Goal: Task Accomplishment & Management: Use online tool/utility

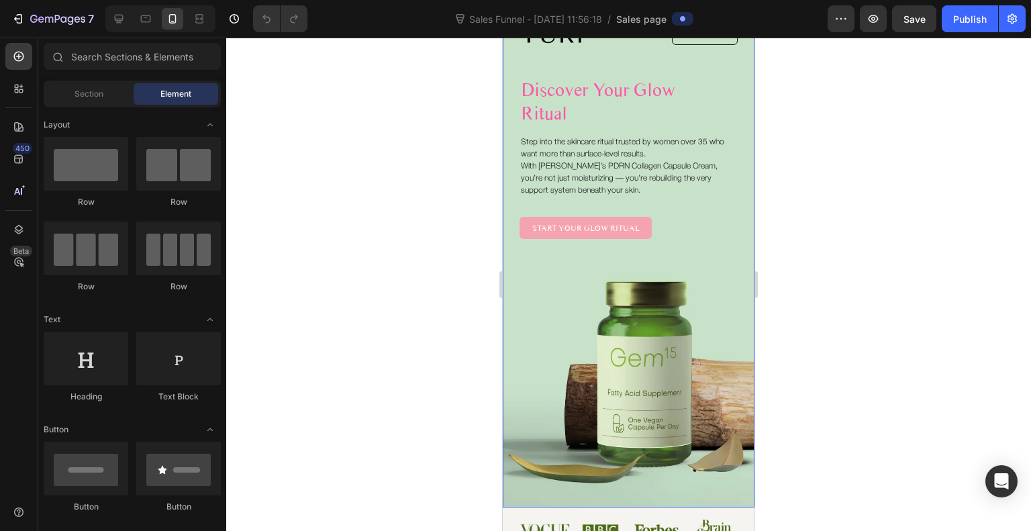
scroll to position [61, 0]
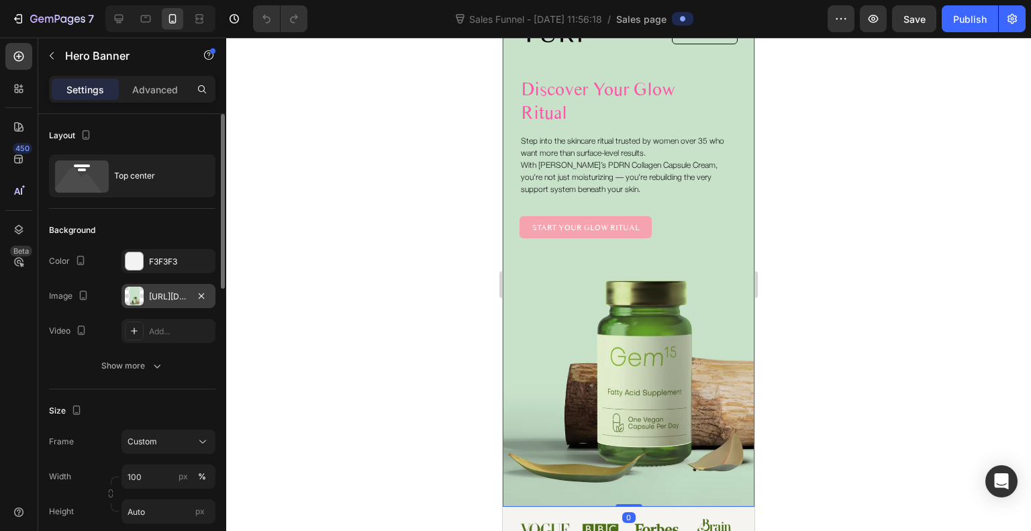
click at [135, 293] on div at bounding box center [134, 295] width 19 height 19
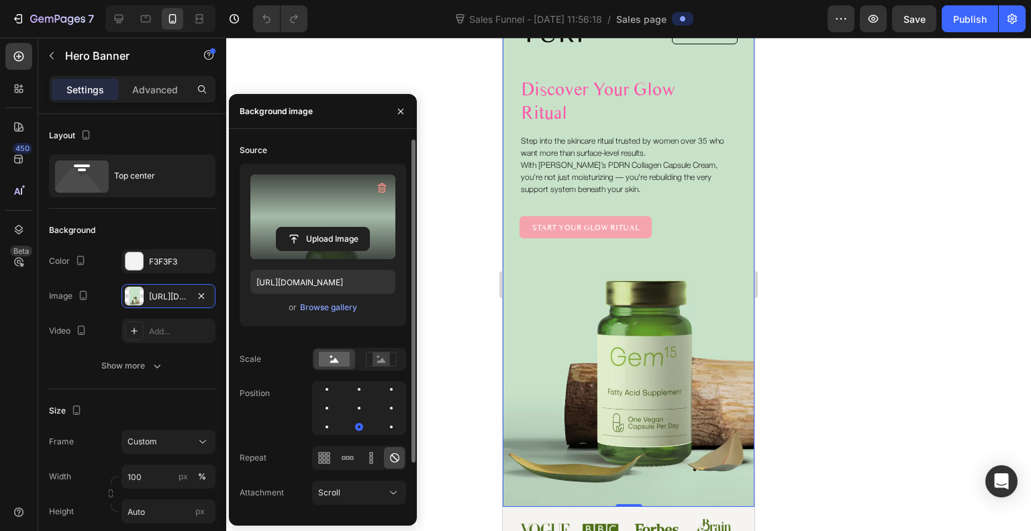
click at [371, 211] on label at bounding box center [322, 216] width 145 height 85
click at [369, 227] on input "file" at bounding box center [322, 238] width 93 height 23
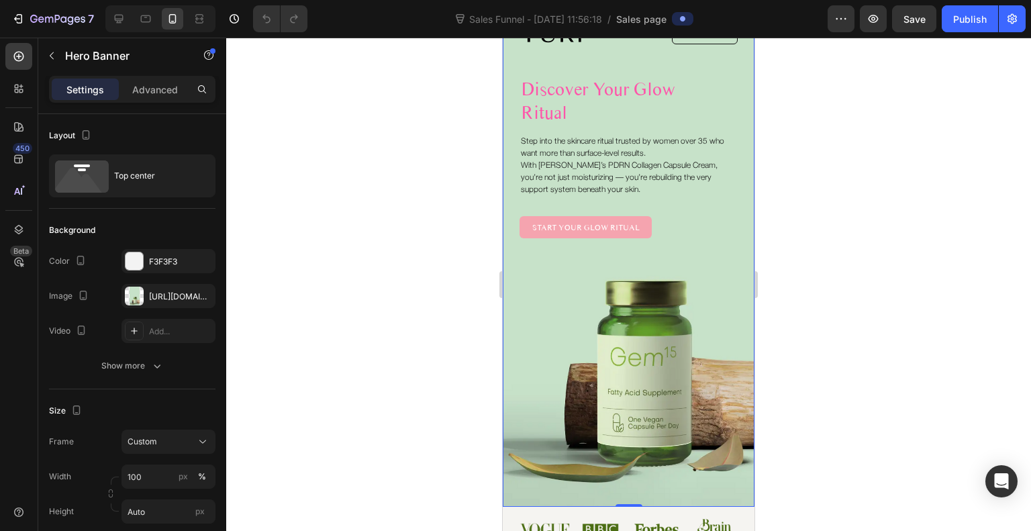
click at [624, 289] on div "Image Get YURI Button Row Discover Your Glow Ritual Heading Step into the skinc…" at bounding box center [629, 255] width 252 height 503
click at [185, 299] on div "[URL][DOMAIN_NAME]" at bounding box center [168, 297] width 39 height 12
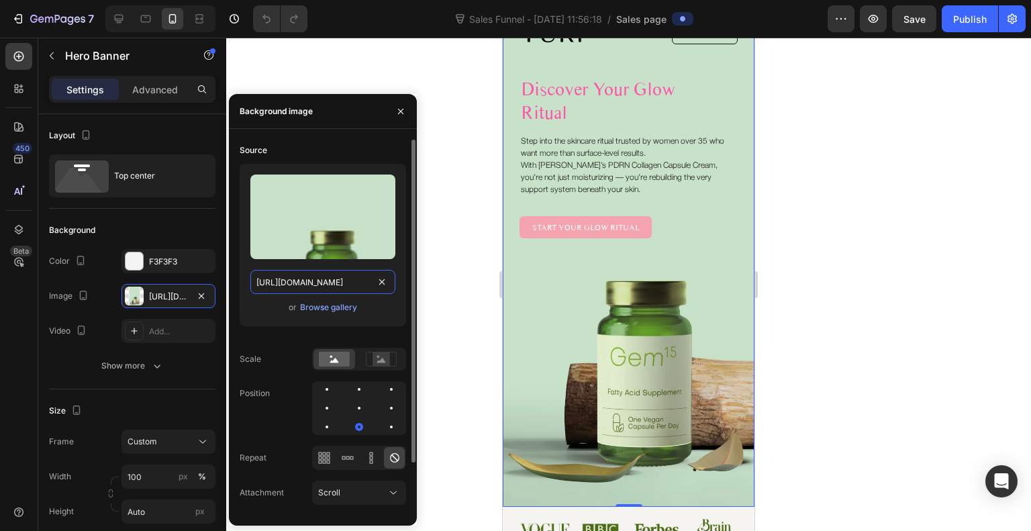
click at [346, 278] on input "[URL][DOMAIN_NAME]" at bounding box center [322, 282] width 145 height 24
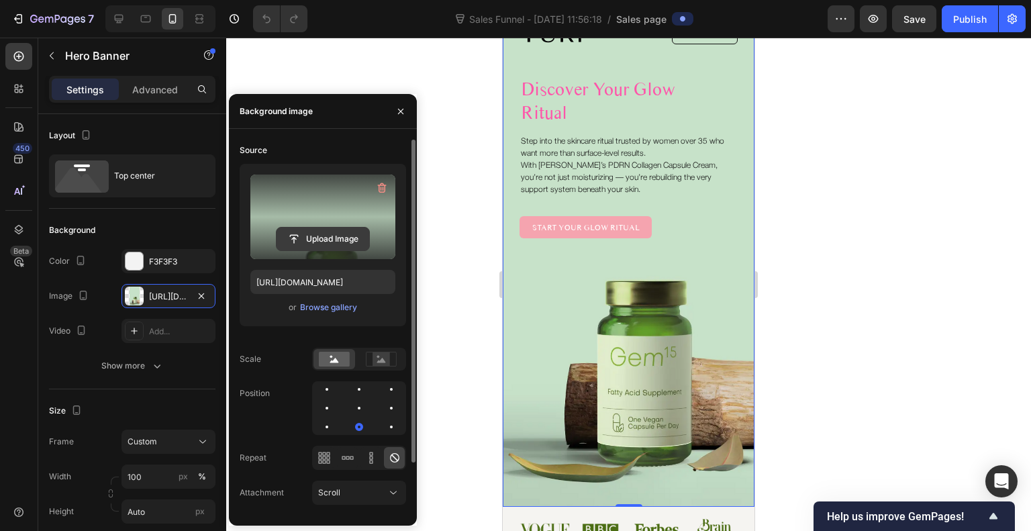
click at [299, 226] on label at bounding box center [322, 216] width 145 height 85
click at [299, 227] on input "file" at bounding box center [322, 238] width 93 height 23
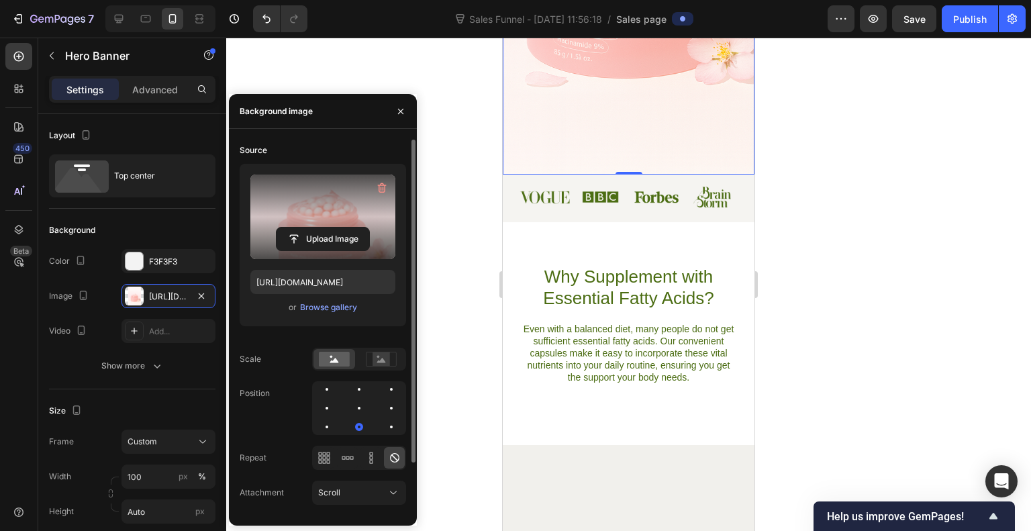
scroll to position [0, 0]
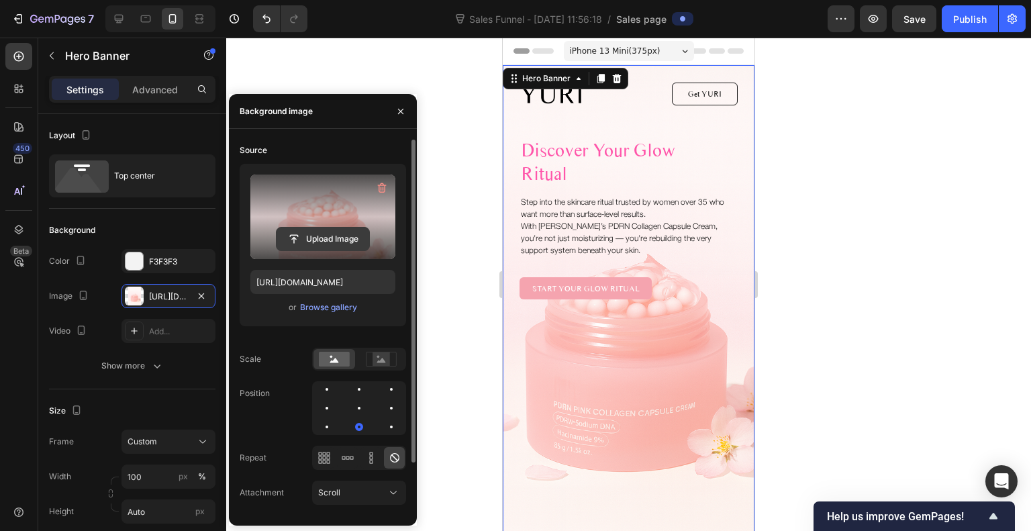
click at [335, 232] on input "file" at bounding box center [322, 238] width 93 height 23
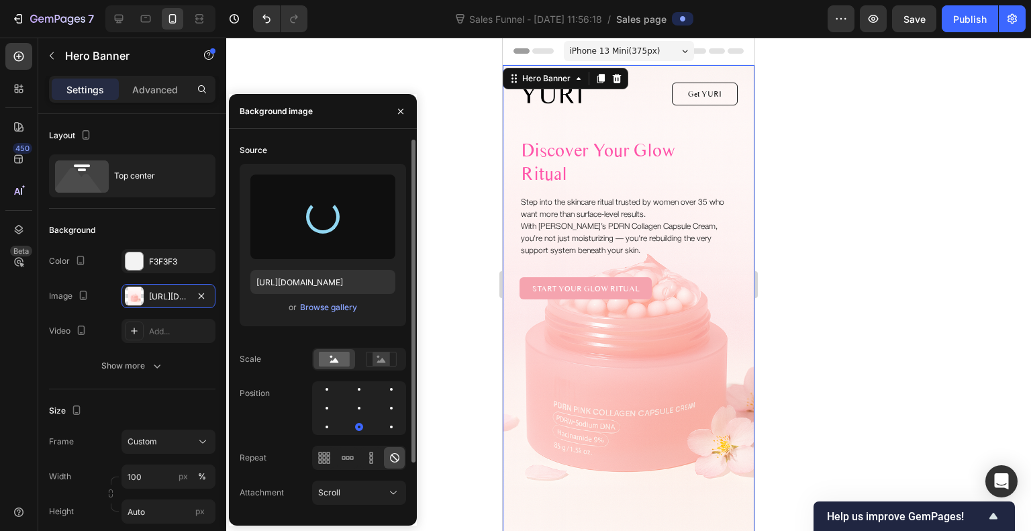
type input "[URL][DOMAIN_NAME]"
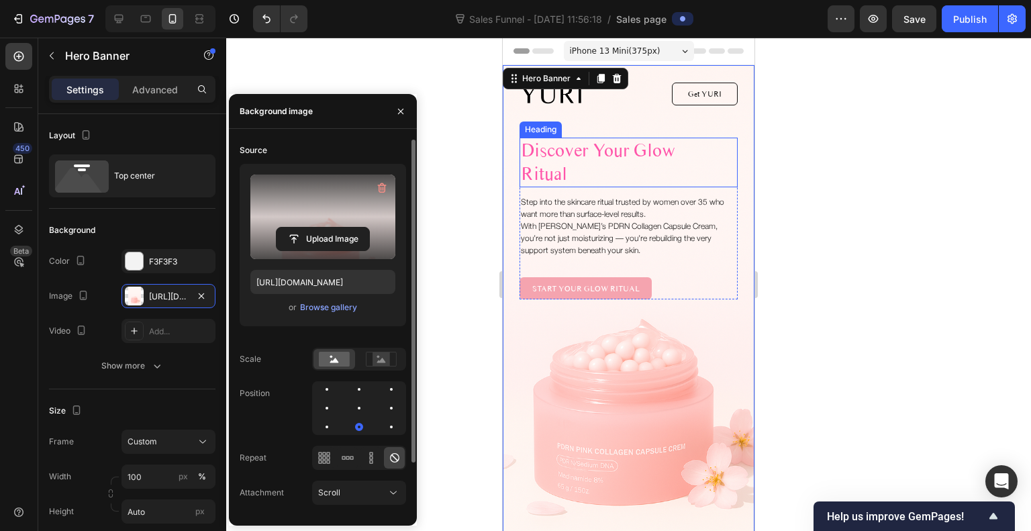
click at [600, 159] on h1 "Discover Your Glow Ritual" at bounding box center [611, 163] width 184 height 50
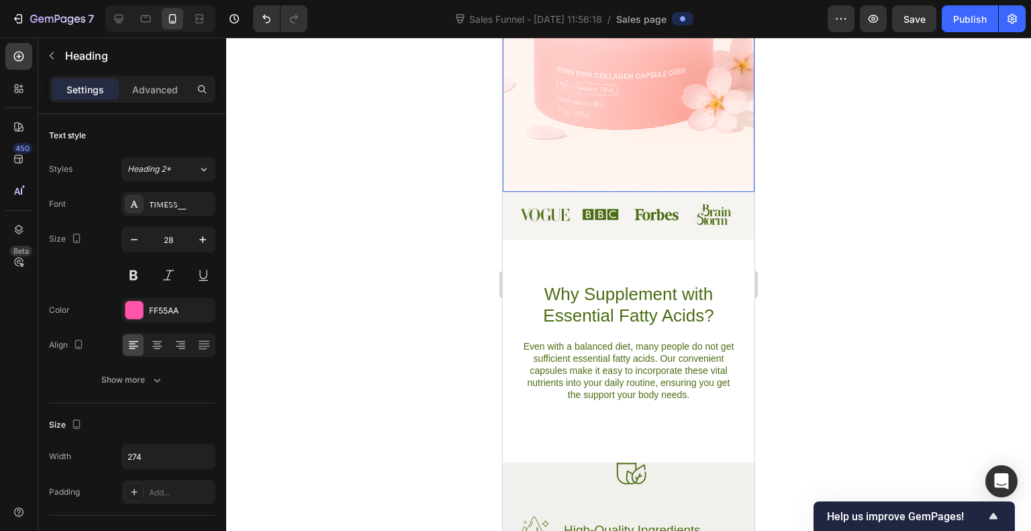
scroll to position [376, 0]
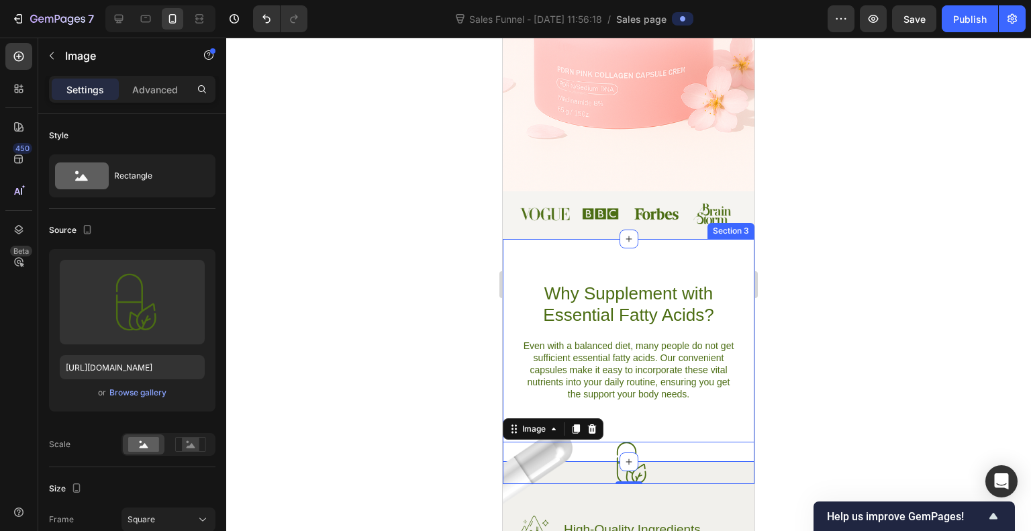
click at [426, 299] on div at bounding box center [628, 284] width 804 height 493
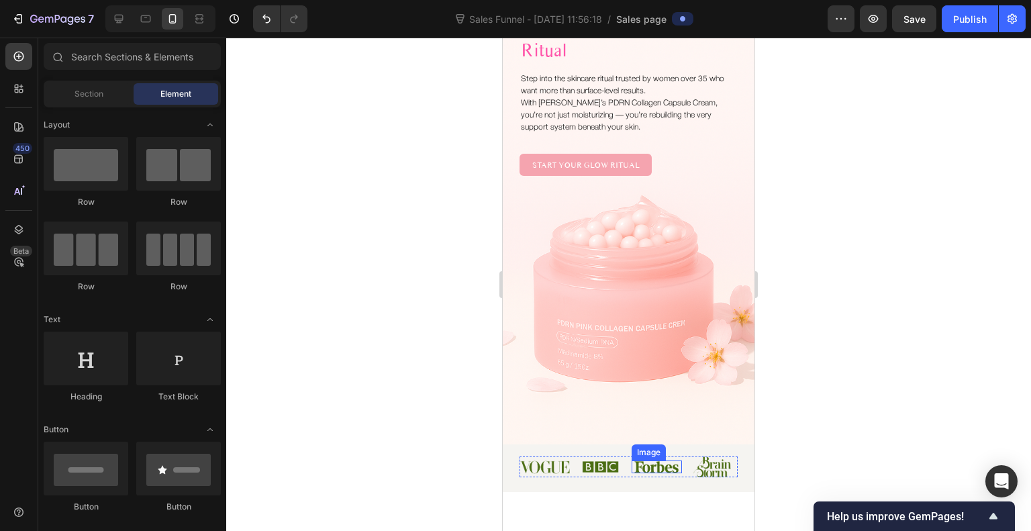
scroll to position [95, 0]
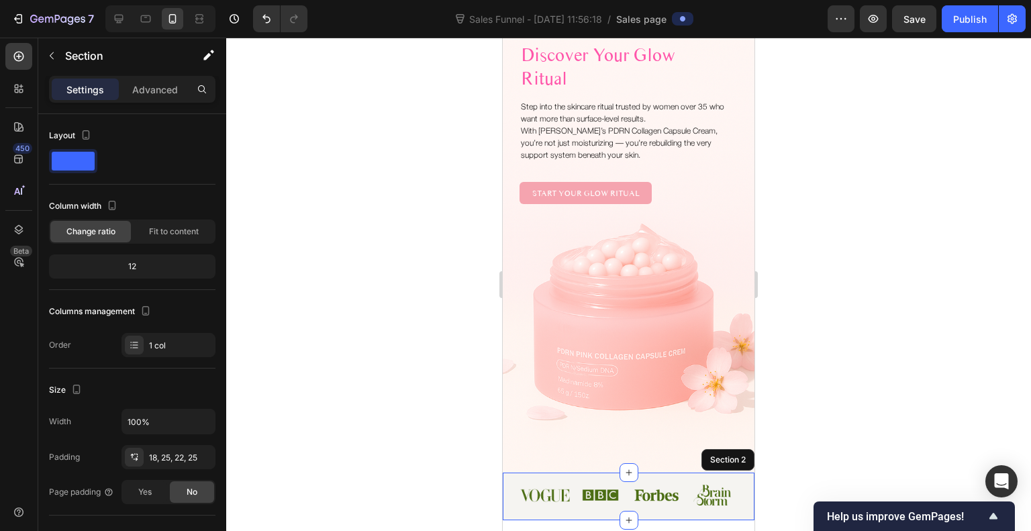
click at [510, 497] on div "Image Image Image Image Row Section 2" at bounding box center [629, 495] width 252 height 47
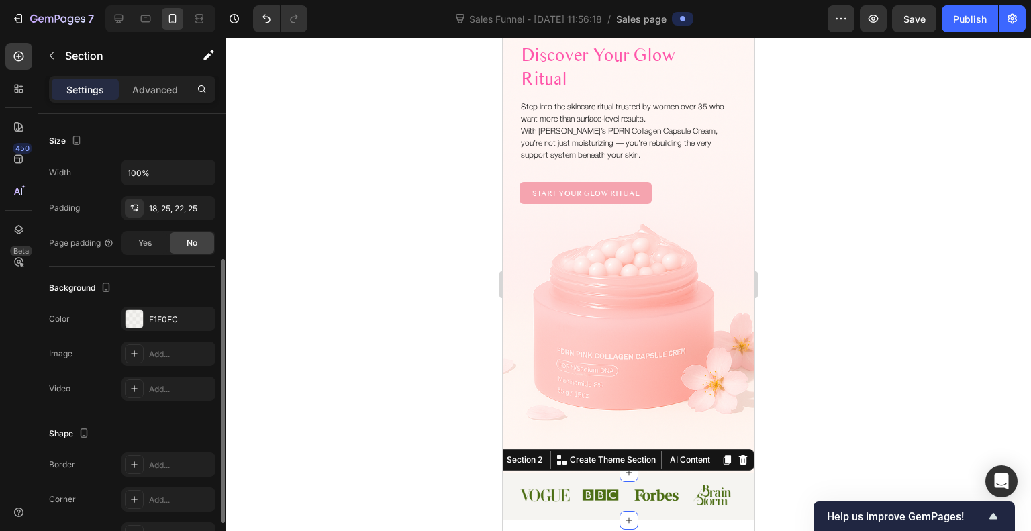
scroll to position [261, 0]
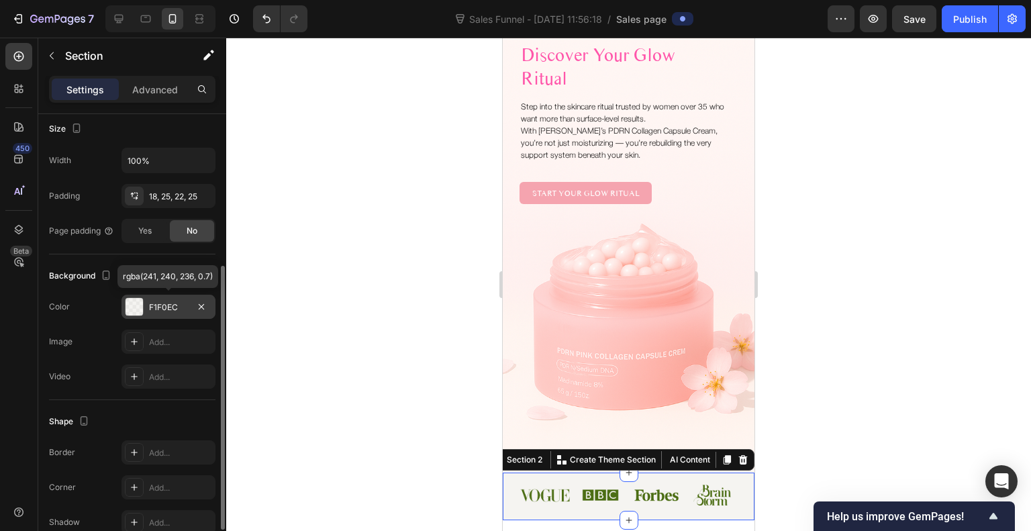
click at [132, 298] on div at bounding box center [133, 306] width 17 height 17
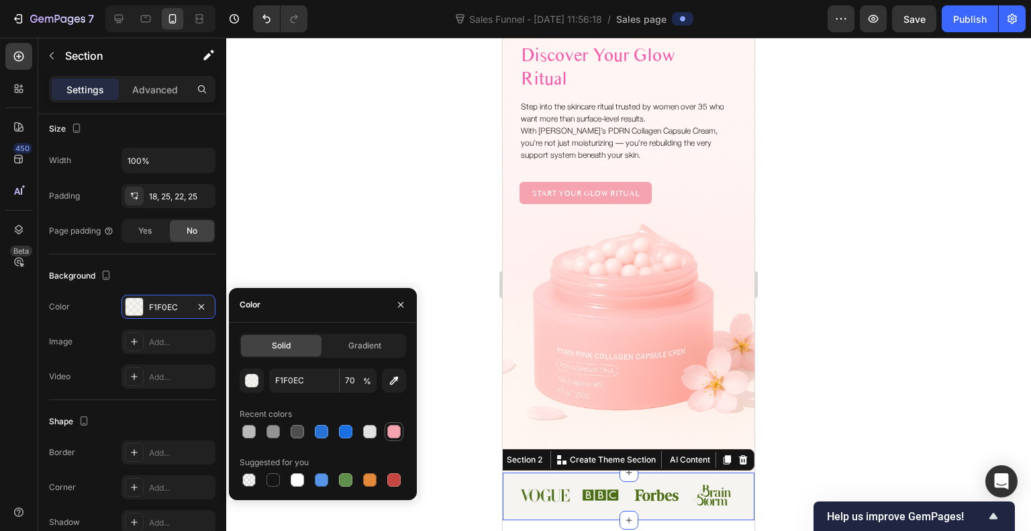
click at [399, 430] on div at bounding box center [393, 431] width 13 height 13
type input "F5A4AF"
type input "100"
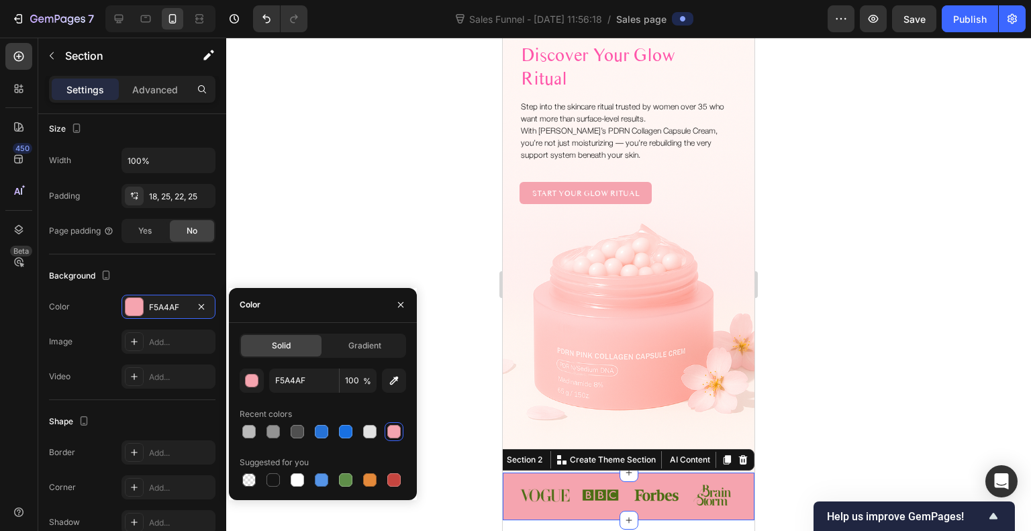
click at [468, 351] on div at bounding box center [628, 284] width 804 height 493
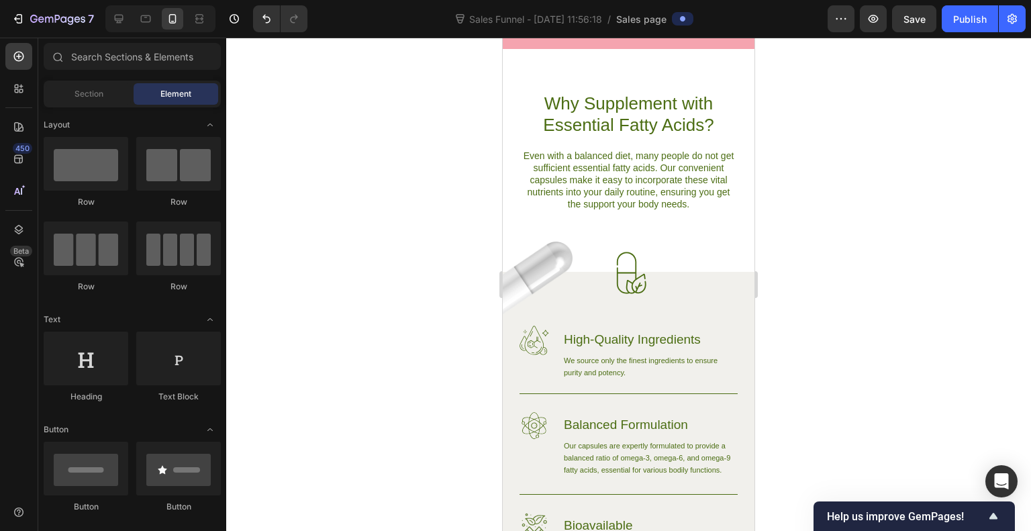
scroll to position [564, 0]
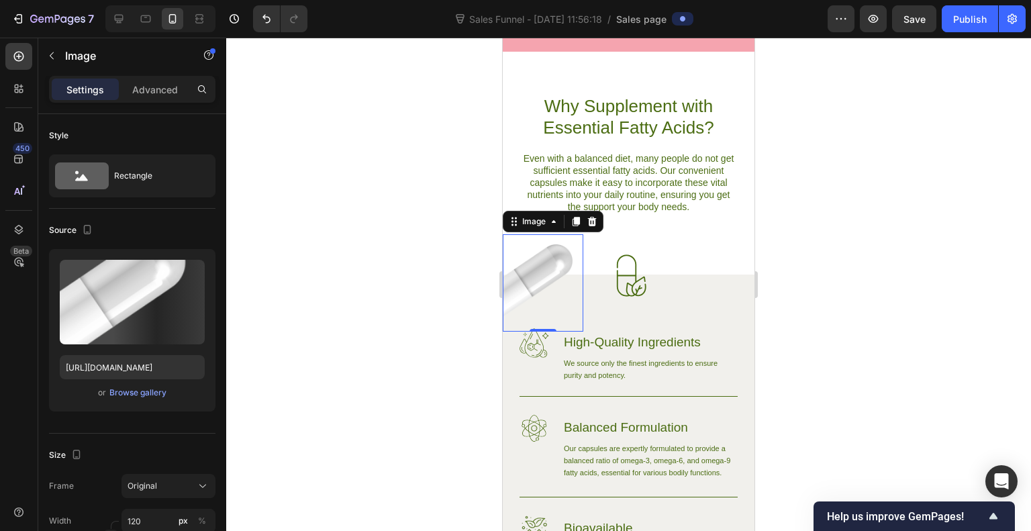
click at [554, 249] on img at bounding box center [543, 282] width 81 height 97
click at [447, 262] on div at bounding box center [628, 284] width 804 height 493
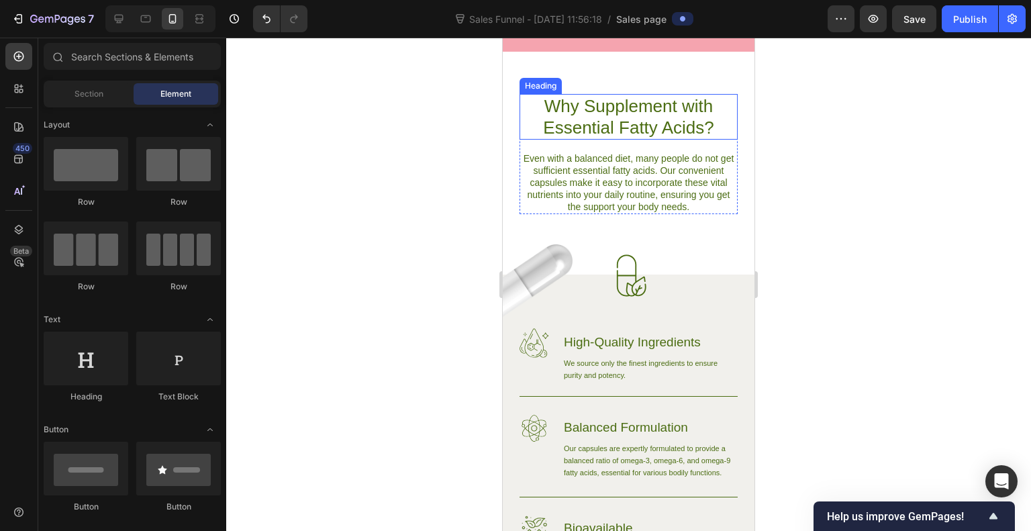
click at [589, 104] on h2 "Why Supplement with Essential Fatty Acids?" at bounding box center [628, 117] width 218 height 46
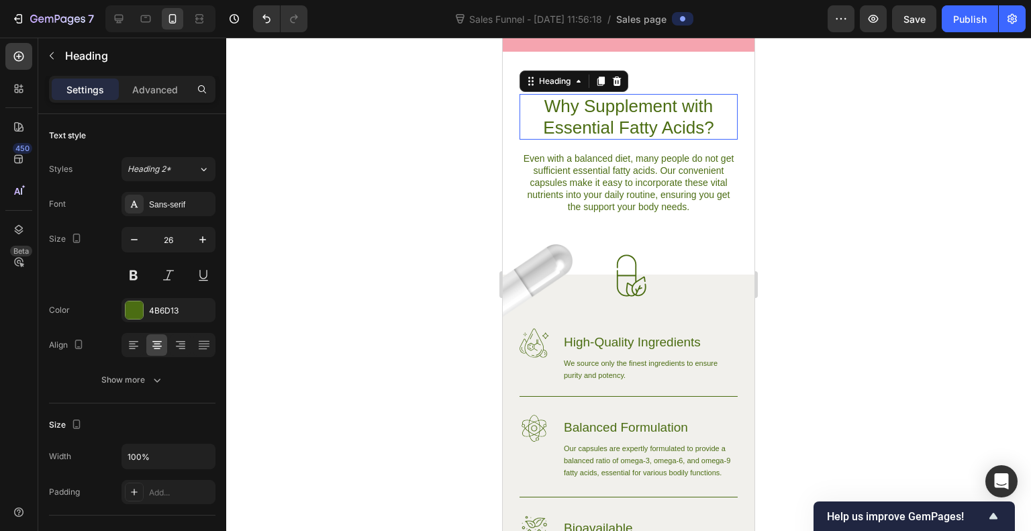
click at [589, 104] on p "Why Supplement with Essential Fatty Acids?" at bounding box center [628, 116] width 215 height 43
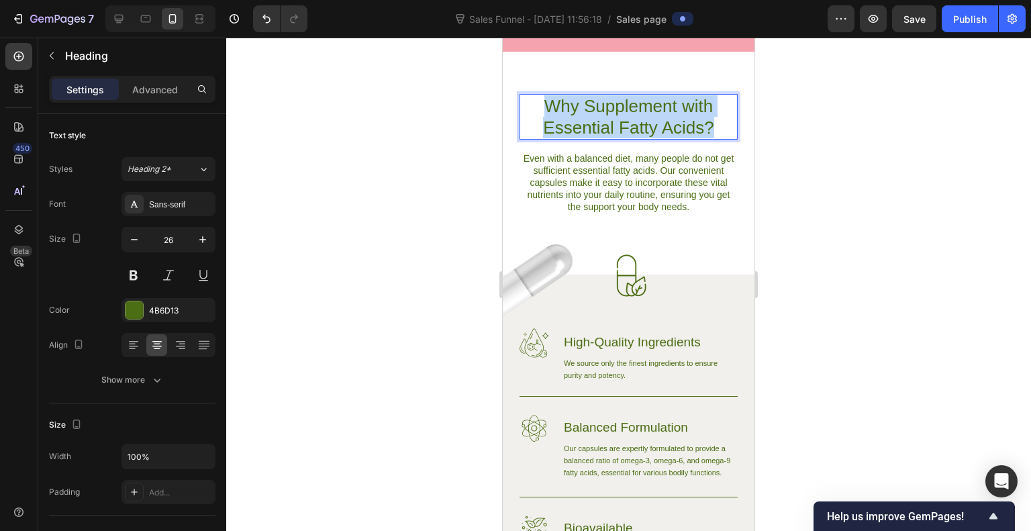
click at [589, 104] on p "Why Supplement with Essential Fatty Acids?" at bounding box center [628, 116] width 215 height 43
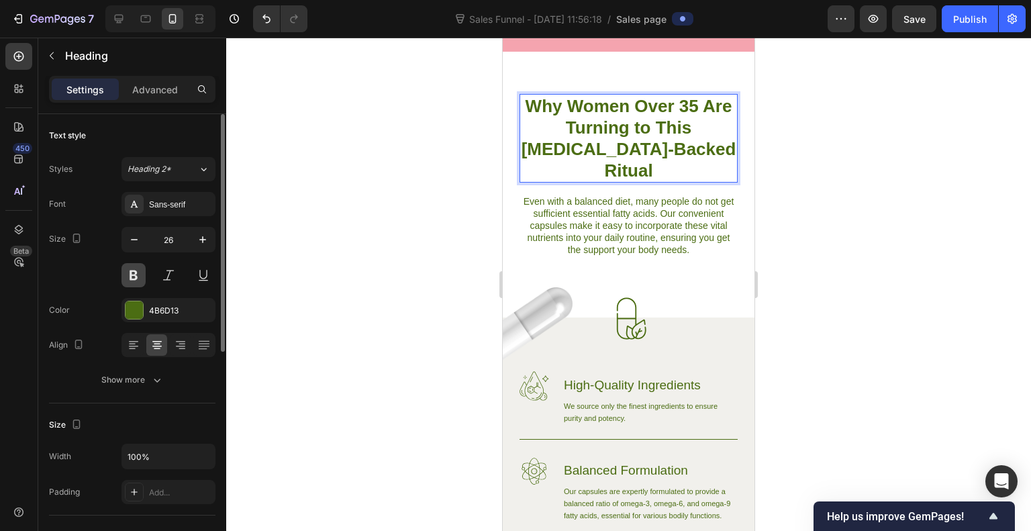
click at [129, 280] on button at bounding box center [133, 275] width 24 height 24
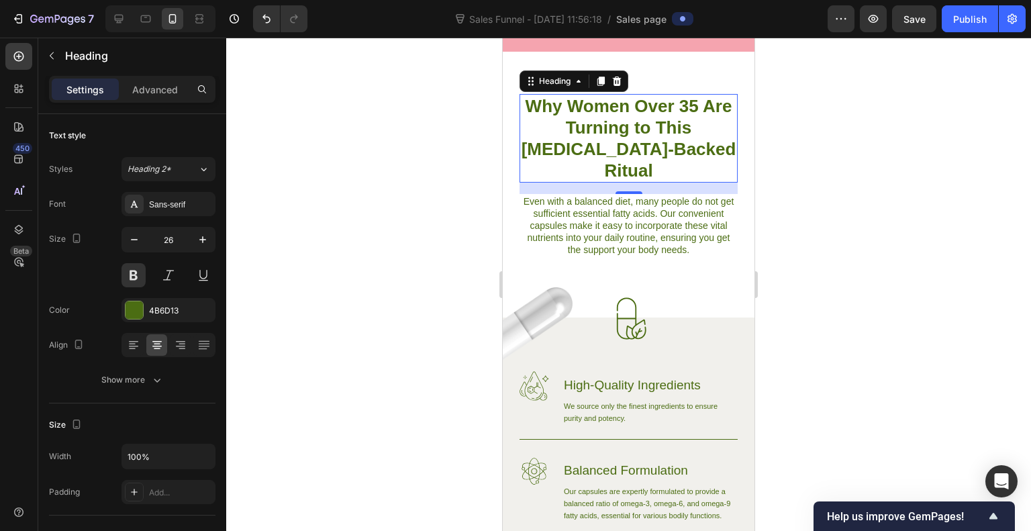
click at [612, 138] on p "Why Women Over 35 Are Turning to This [MEDICAL_DATA]-Backed Ritual" at bounding box center [628, 138] width 215 height 86
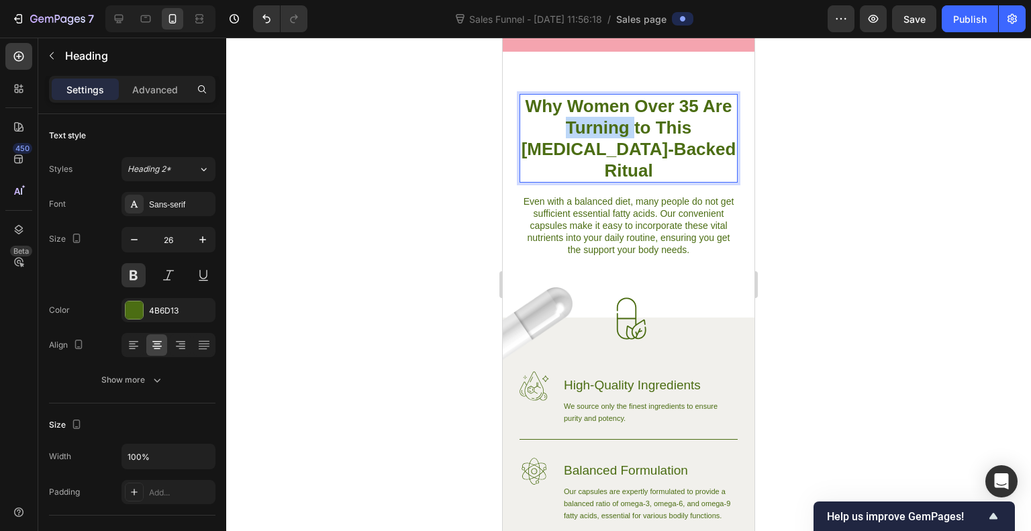
click at [612, 138] on p "Why Women Over 35 Are Turning to This [MEDICAL_DATA]-Backed Ritual" at bounding box center [628, 138] width 215 height 86
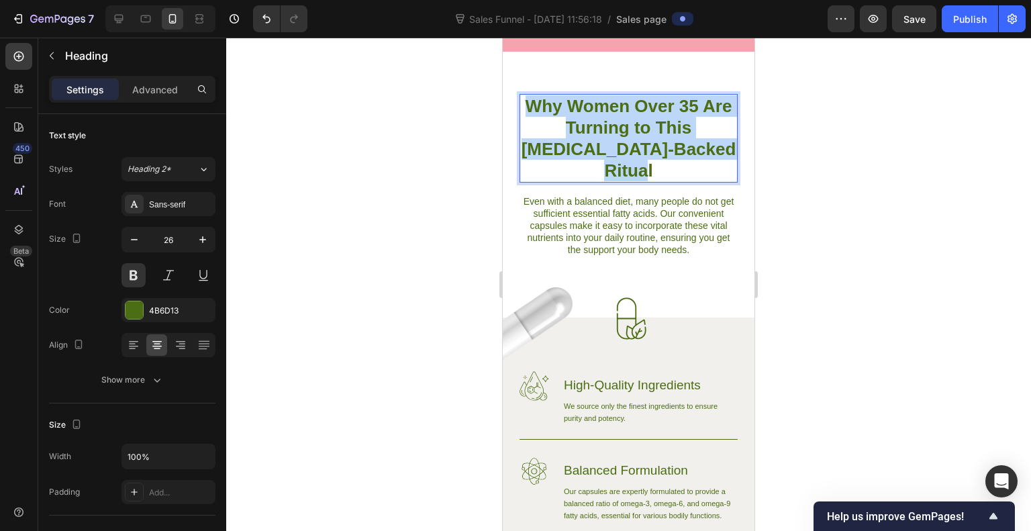
click at [612, 138] on p "Why Women Over 35 Are Turning to This [MEDICAL_DATA]-Backed Ritual" at bounding box center [628, 138] width 215 height 86
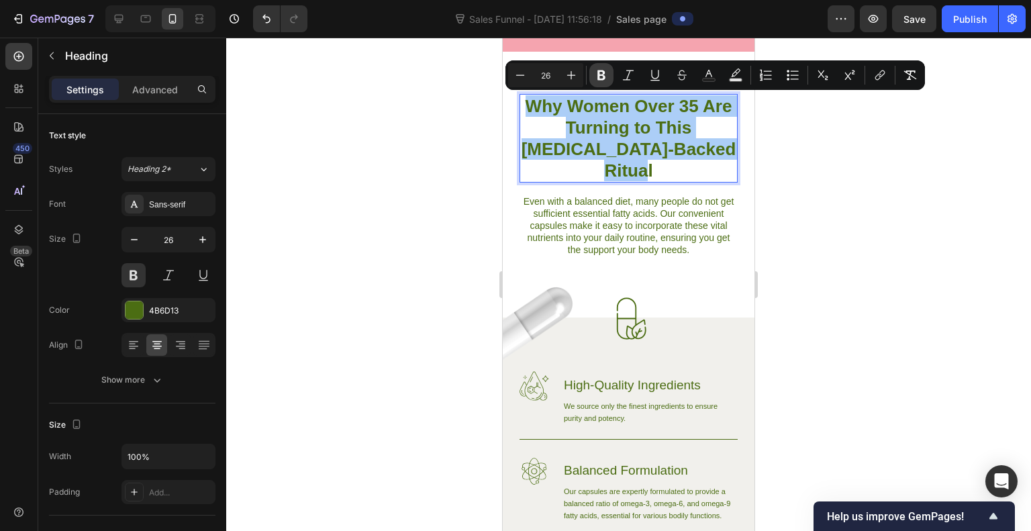
click at [605, 76] on icon "Editor contextual toolbar" at bounding box center [600, 74] width 13 height 13
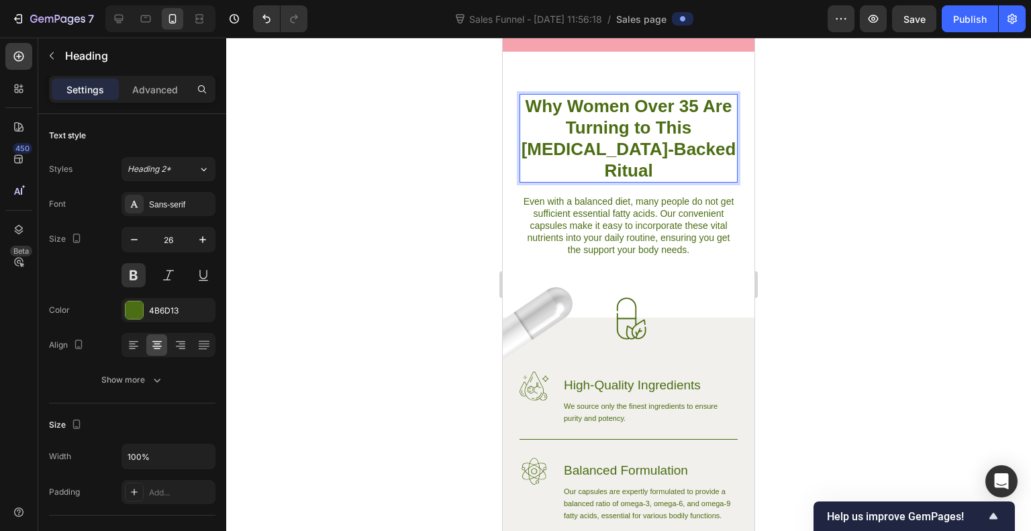
click at [605, 134] on p "Why Women Over 35 Are Turning to This [MEDICAL_DATA]-Backed Ritual" at bounding box center [628, 138] width 215 height 86
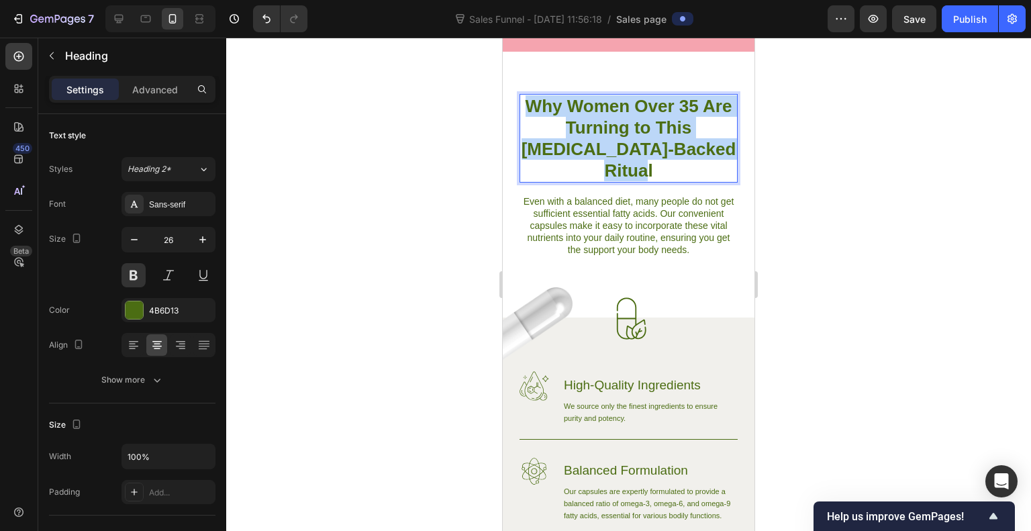
click at [605, 134] on p "Why Women Over 35 Are Turning to This [MEDICAL_DATA]-Backed Ritual" at bounding box center [628, 138] width 215 height 86
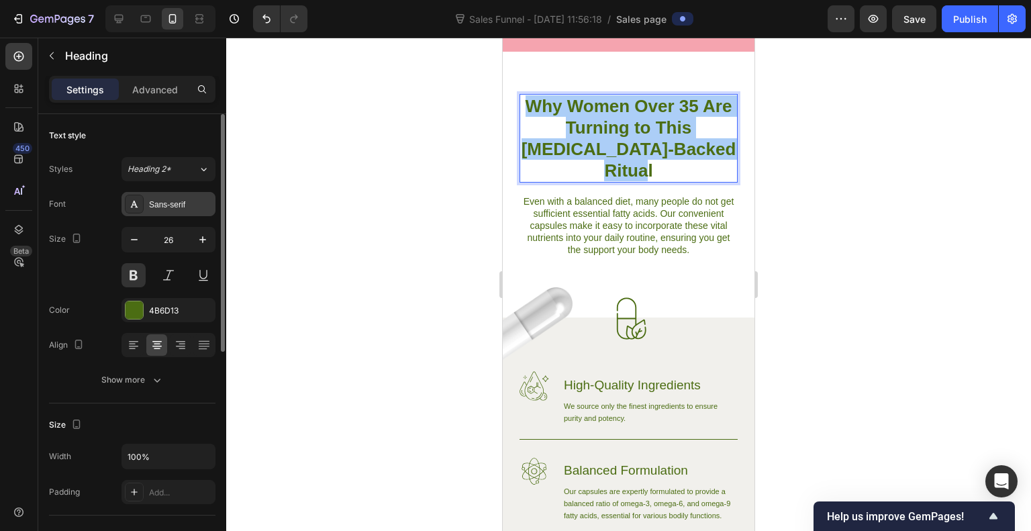
click at [160, 207] on div "Sans-serif" at bounding box center [180, 205] width 63 height 12
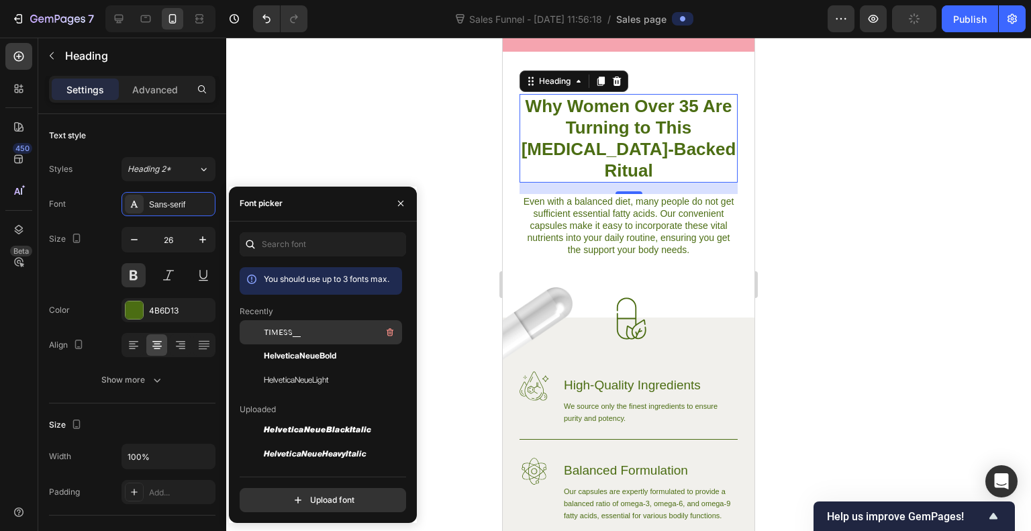
click at [310, 333] on div "TIMESS__" at bounding box center [332, 332] width 136 height 16
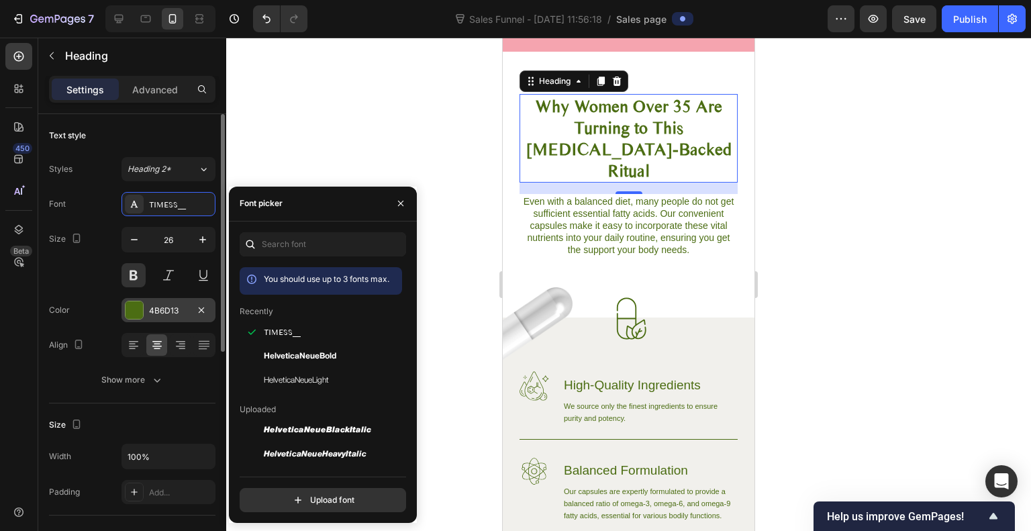
click at [138, 314] on div at bounding box center [133, 309] width 17 height 17
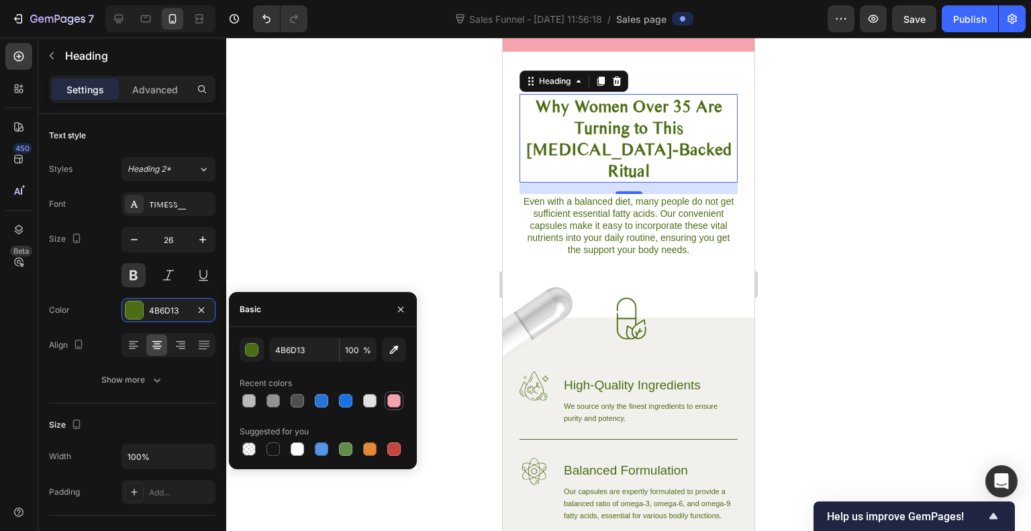
click at [392, 398] on div at bounding box center [393, 400] width 13 height 13
type input "F5A4AF"
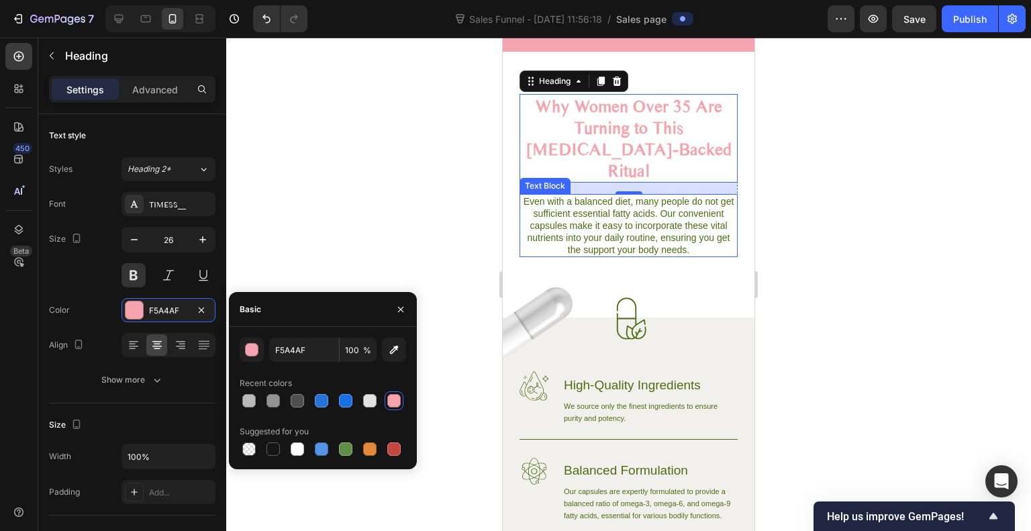
click at [577, 199] on p "Even with a balanced diet, many people do not get sufficient essential fatty ac…" at bounding box center [628, 225] width 215 height 60
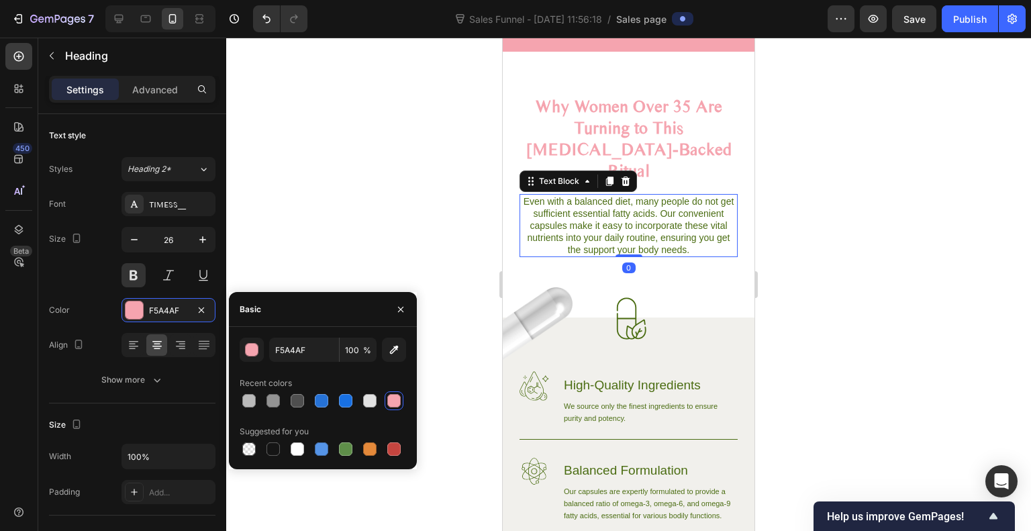
click at [577, 199] on p "Even with a balanced diet, many people do not get sufficient essential fatty ac…" at bounding box center [628, 225] width 215 height 60
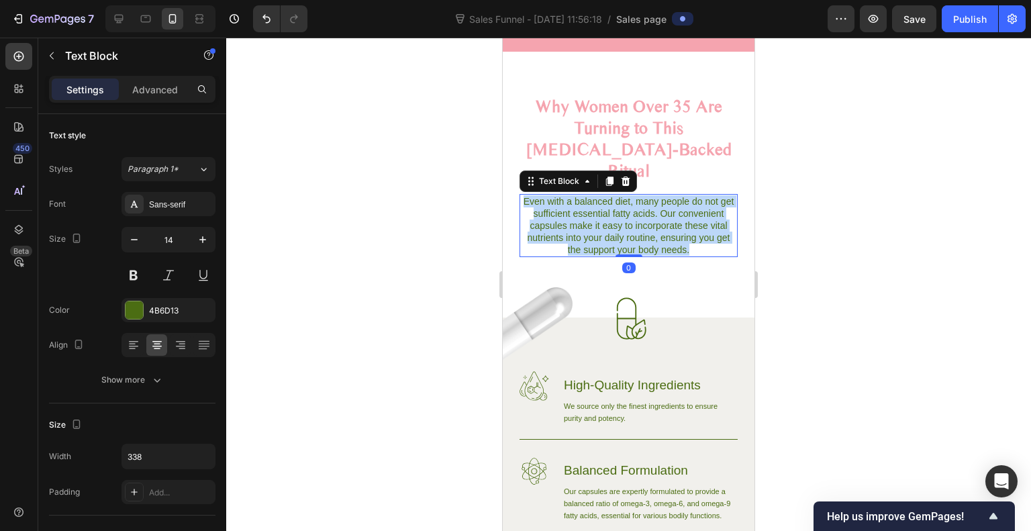
click at [577, 199] on p "Even with a balanced diet, many people do not get sufficient essential fatty ac…" at bounding box center [628, 225] width 215 height 60
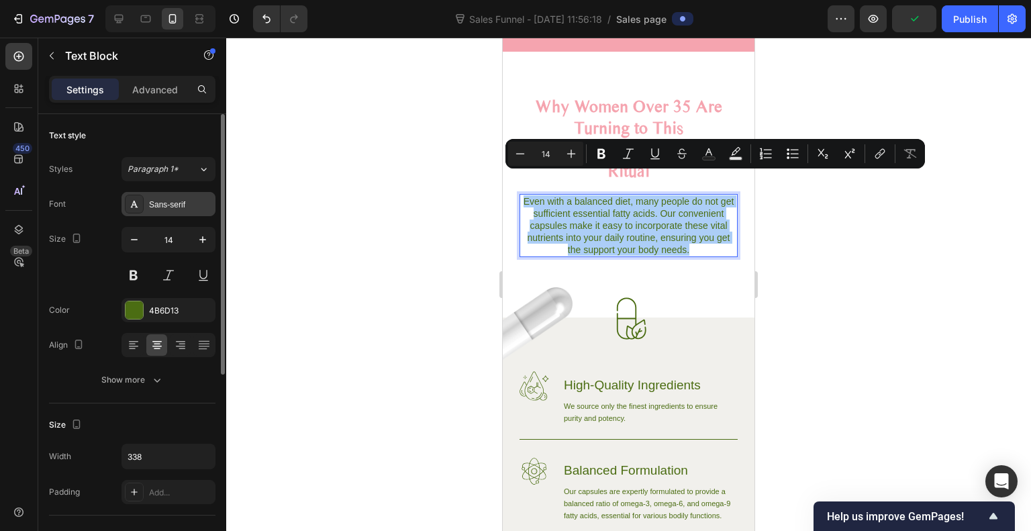
click at [170, 204] on div "Sans-serif" at bounding box center [180, 205] width 63 height 12
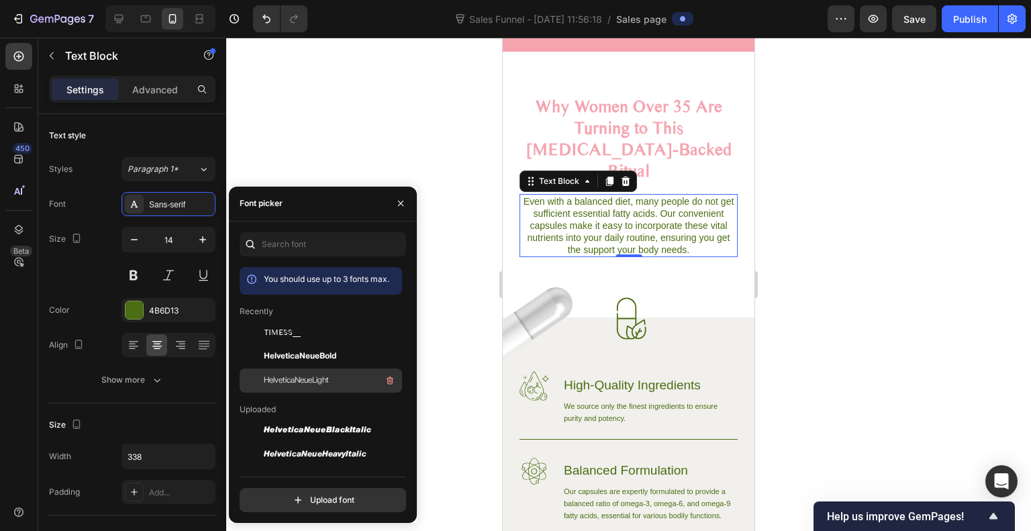
click at [283, 377] on span "HelveticaNeueLight" at bounding box center [296, 380] width 65 height 12
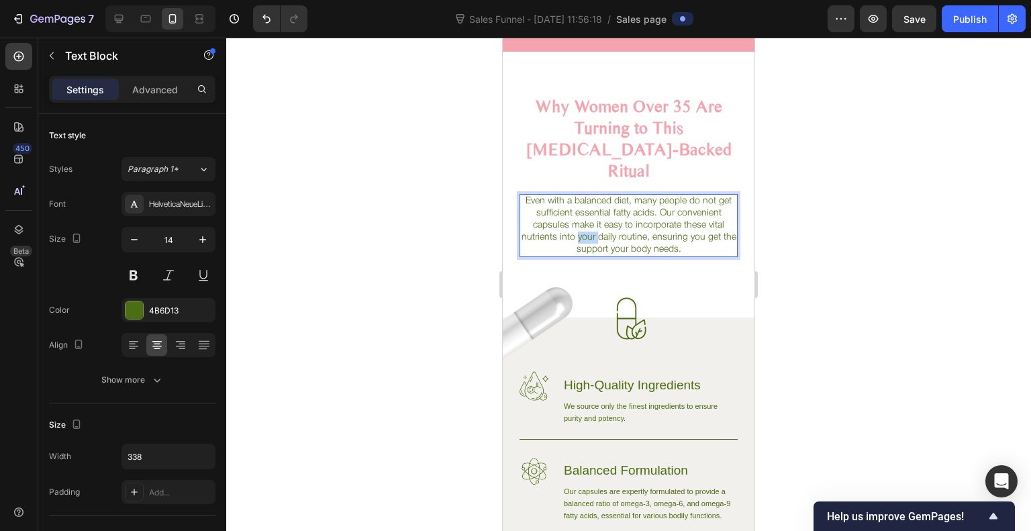
click at [591, 214] on p "Even with a balanced diet, many people do not get sufficient essential fatty ac…" at bounding box center [628, 225] width 215 height 60
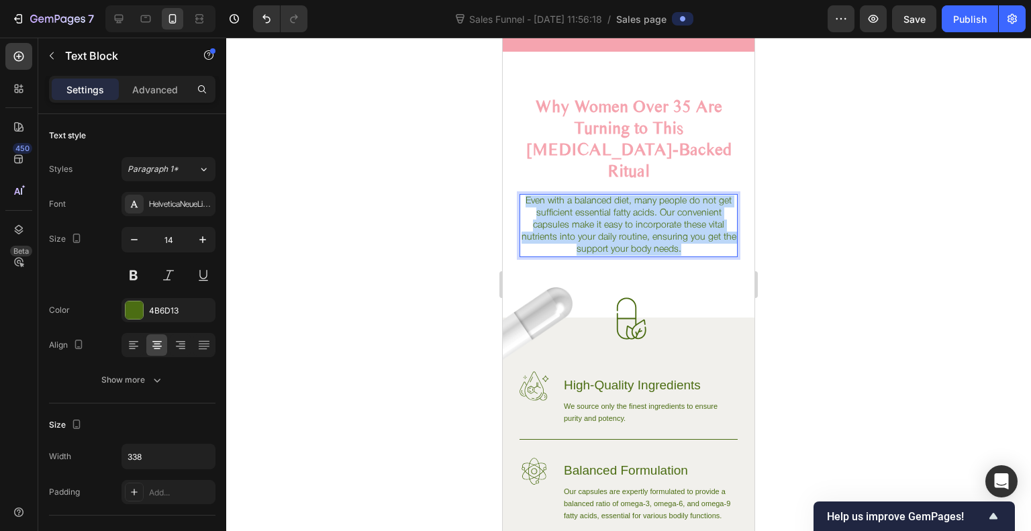
click at [591, 214] on p "Even with a balanced diet, many people do not get sufficient essential fatty ac…" at bounding box center [628, 225] width 215 height 60
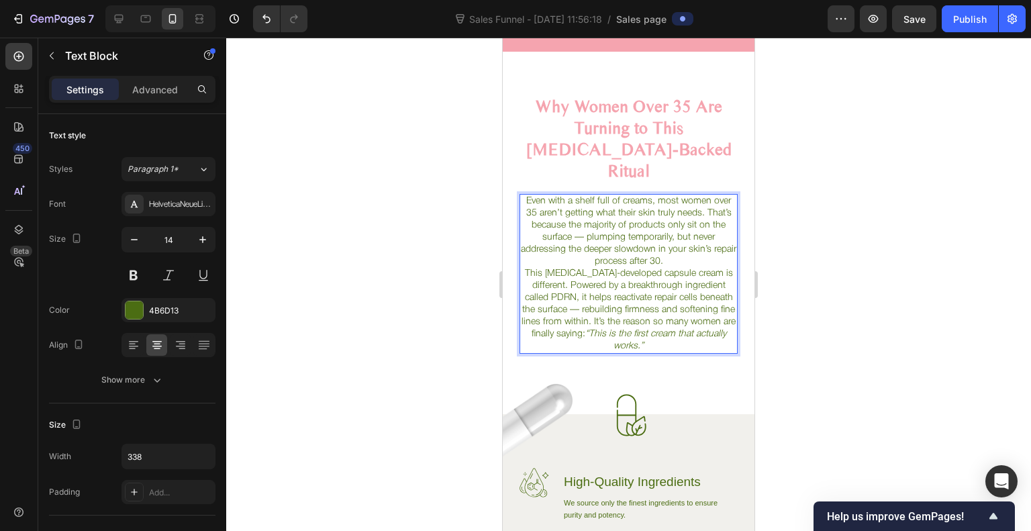
click at [588, 217] on p "Even with a shelf full of creams, most women over 35 aren’t getting what their …" at bounding box center [628, 231] width 215 height 72
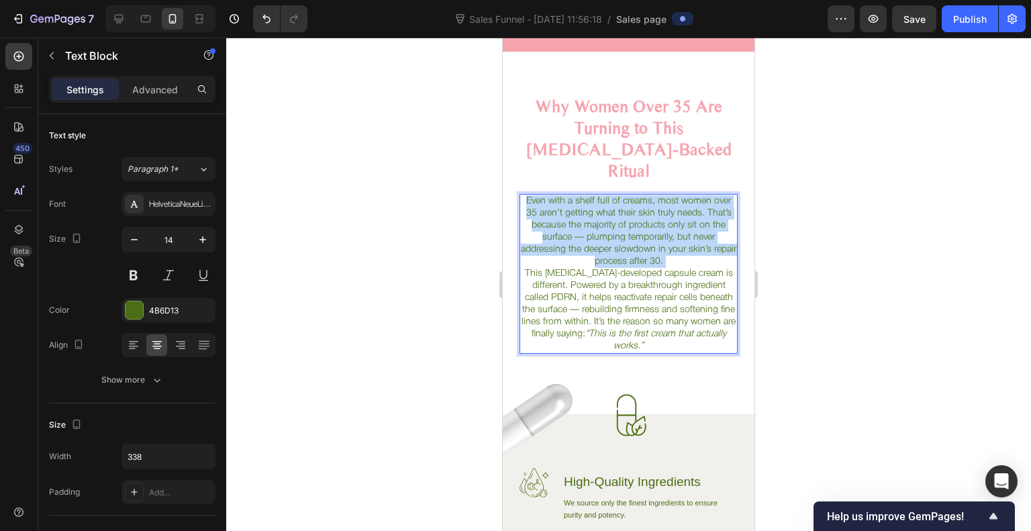
click at [588, 217] on p "Even with a shelf full of creams, most women over 35 aren’t getting what their …" at bounding box center [628, 231] width 215 height 72
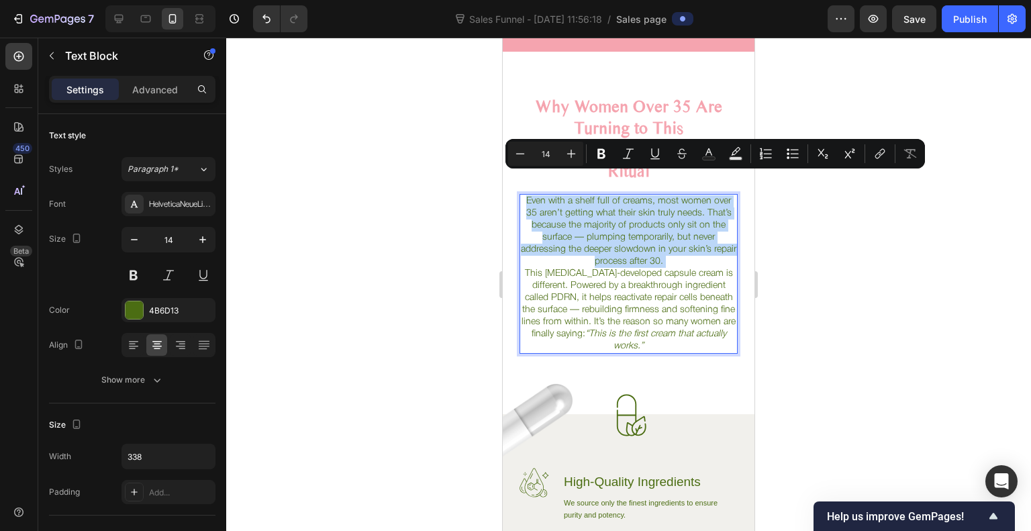
click at [588, 217] on p "Even with a shelf full of creams, most women over 35 aren’t getting what their …" at bounding box center [628, 231] width 215 height 72
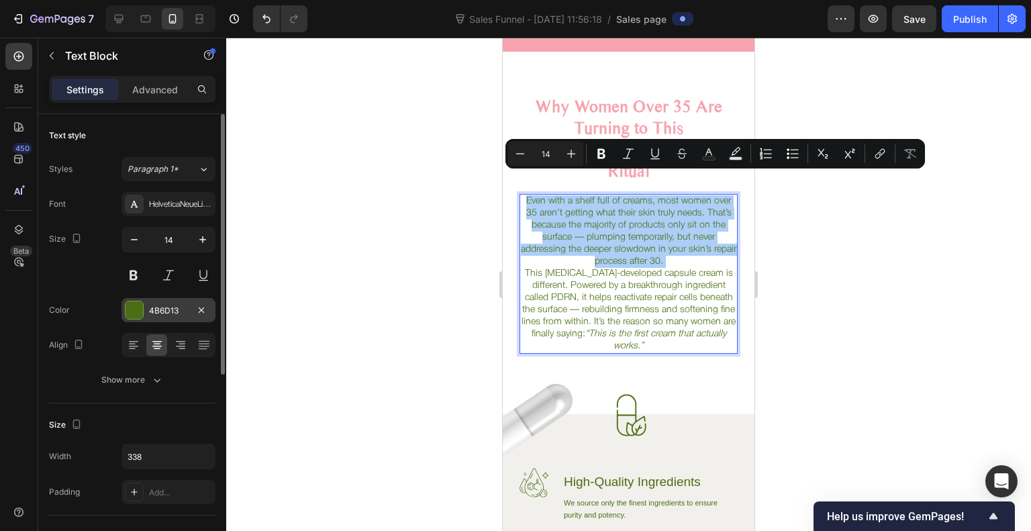
click at [136, 304] on div at bounding box center [133, 309] width 17 height 17
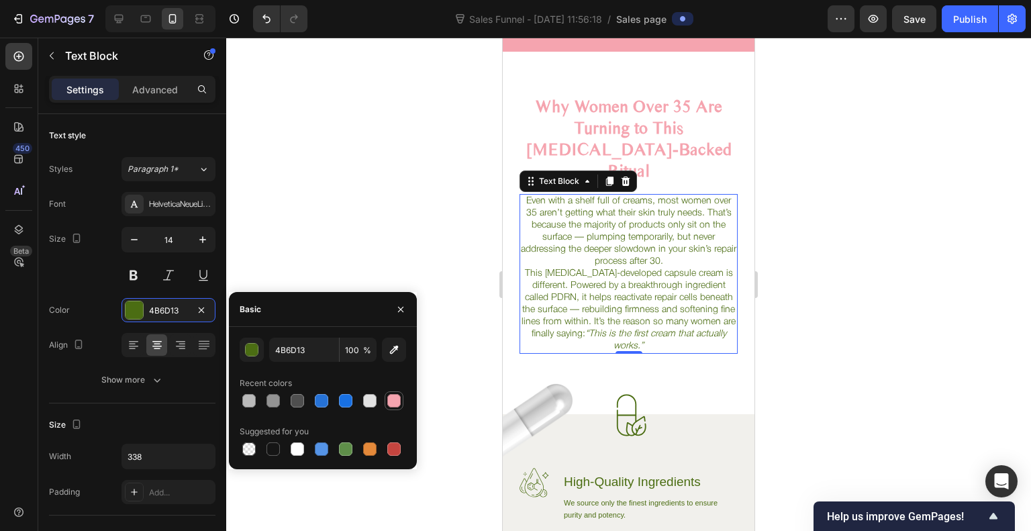
click at [394, 397] on div at bounding box center [393, 400] width 13 height 13
type input "F5A4AF"
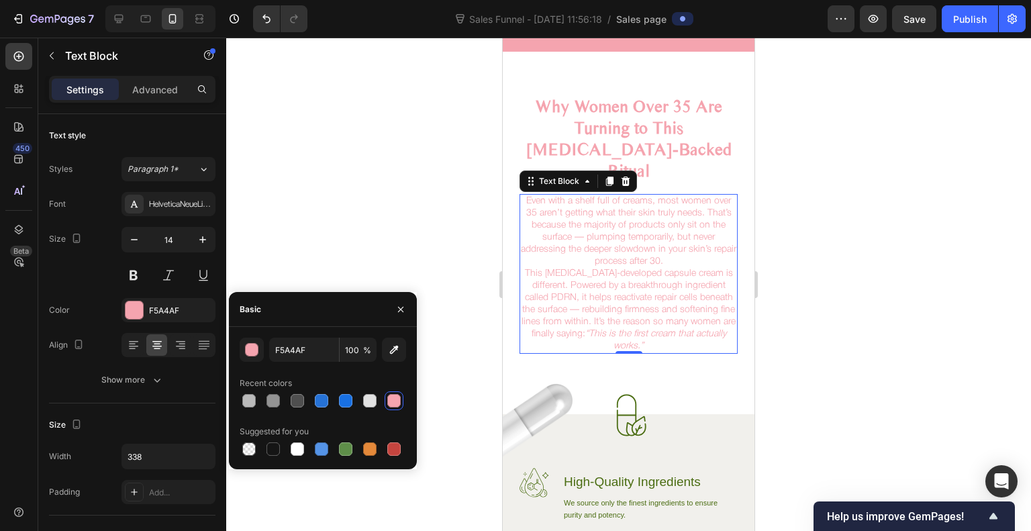
click at [445, 218] on div at bounding box center [628, 284] width 804 height 493
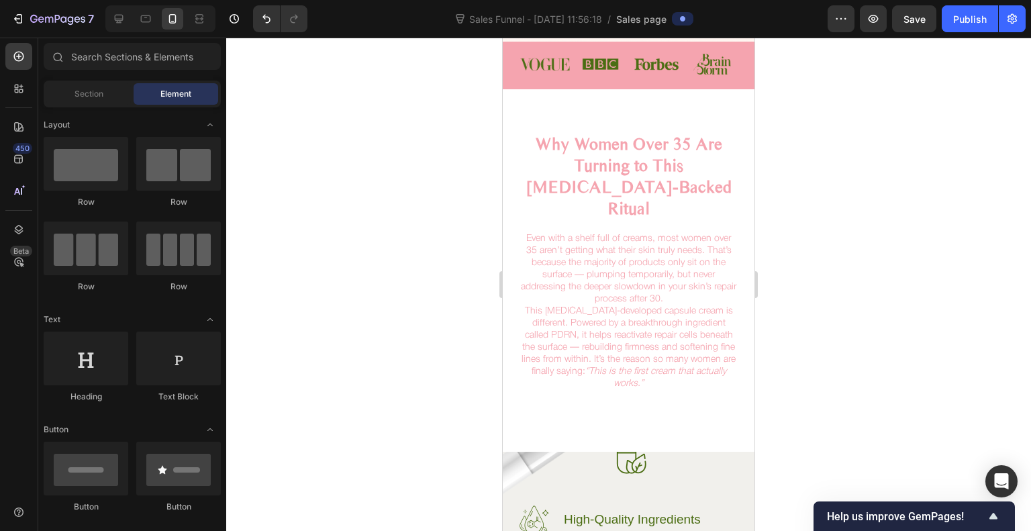
scroll to position [527, 0]
click at [596, 161] on h2 "Why Women Over 35 Are Turning to This [MEDICAL_DATA]-Backed Ritual" at bounding box center [628, 175] width 218 height 89
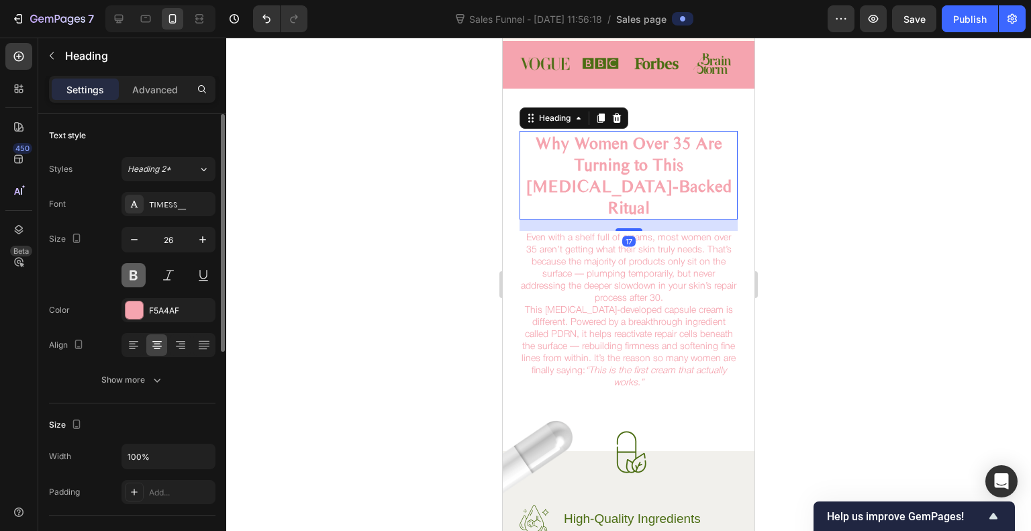
click at [140, 274] on button at bounding box center [133, 275] width 24 height 24
click at [449, 205] on div at bounding box center [628, 284] width 804 height 493
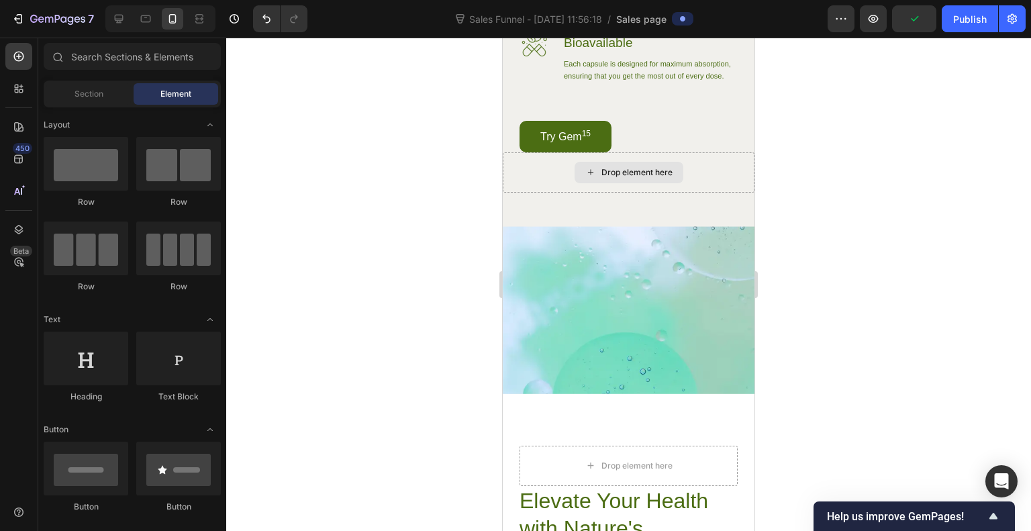
scroll to position [1182, 0]
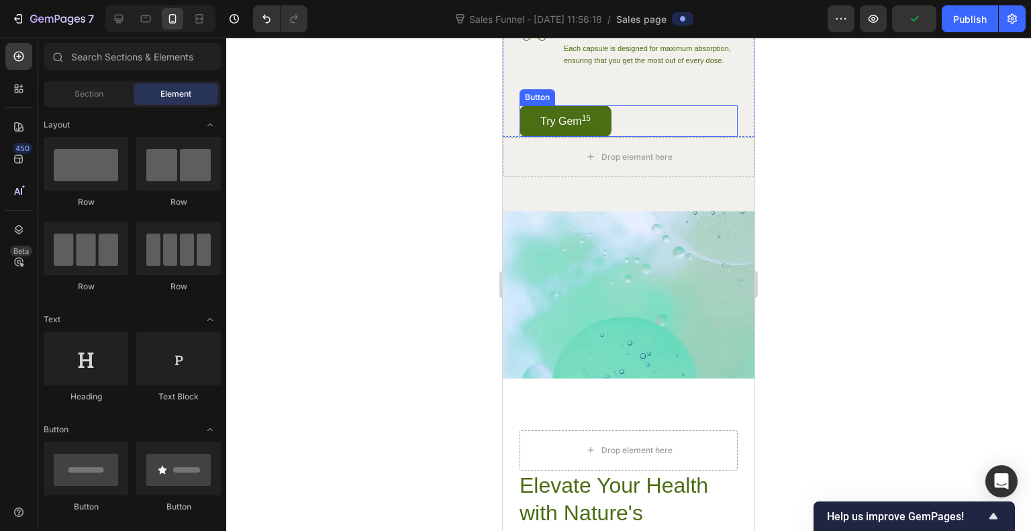
click at [607, 137] on link "Try Gem 15" at bounding box center [565, 121] width 92 height 32
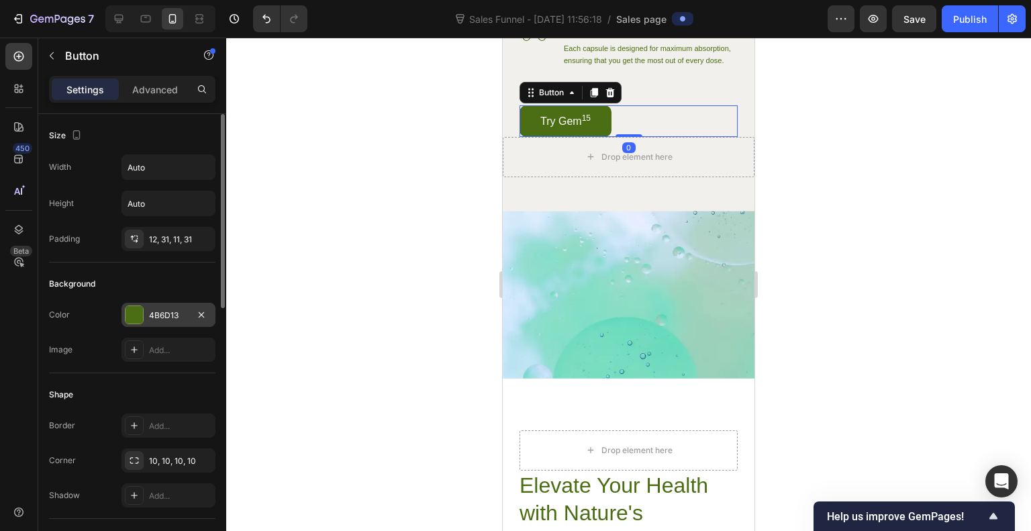
click at [135, 316] on div at bounding box center [133, 314] width 17 height 17
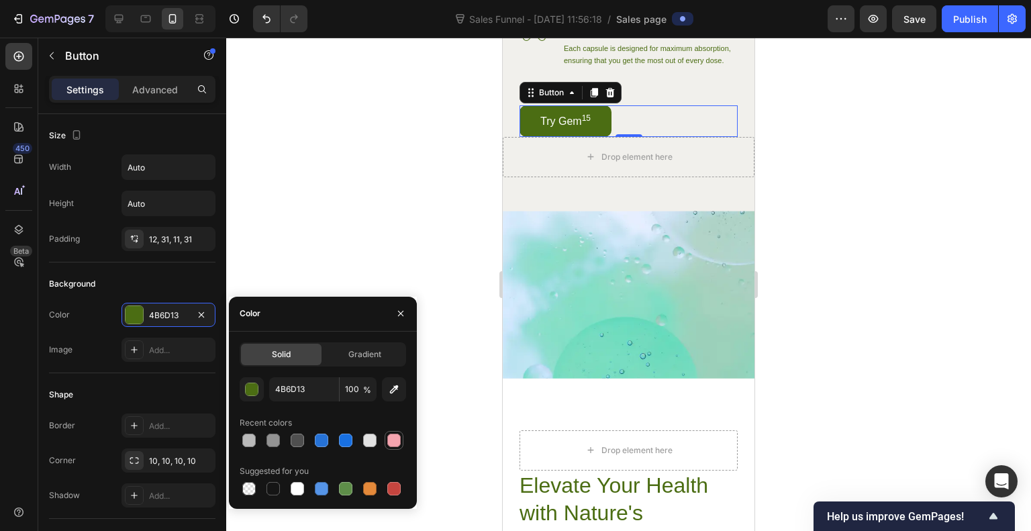
click at [399, 436] on div at bounding box center [393, 439] width 13 height 13
type input "F5A4AF"
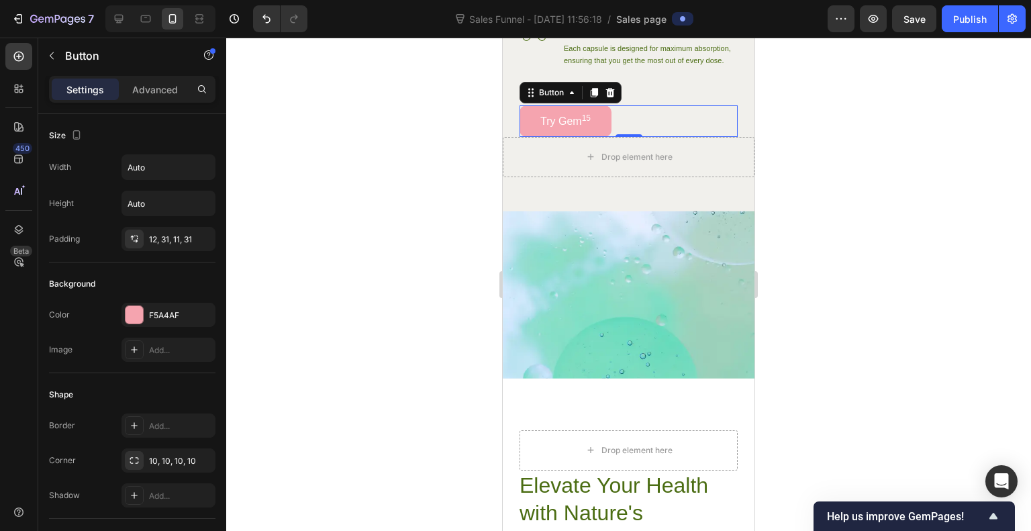
click at [458, 208] on div at bounding box center [628, 284] width 804 height 493
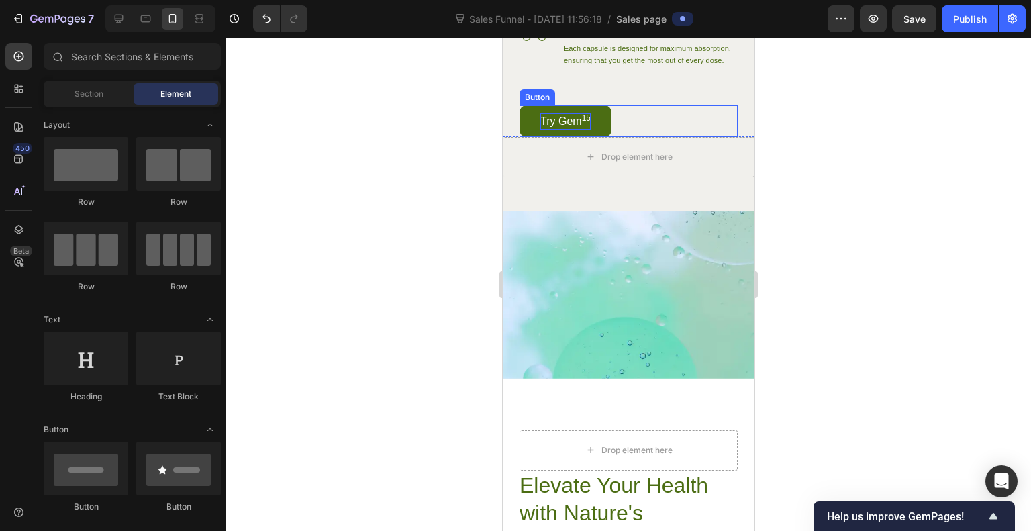
click at [577, 129] on p "Try Gem 15" at bounding box center [565, 121] width 50 height 16
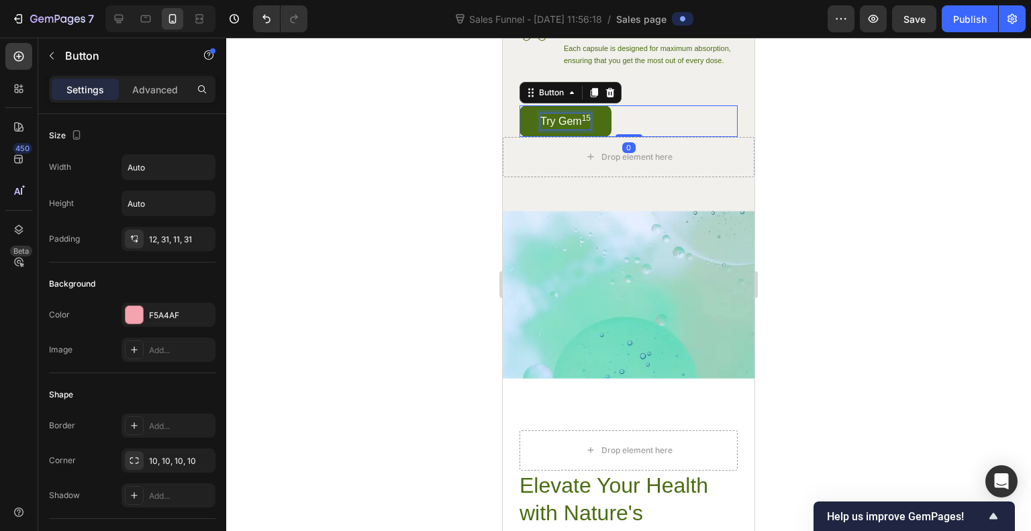
click at [577, 129] on p "Try Gem 15" at bounding box center [565, 121] width 50 height 16
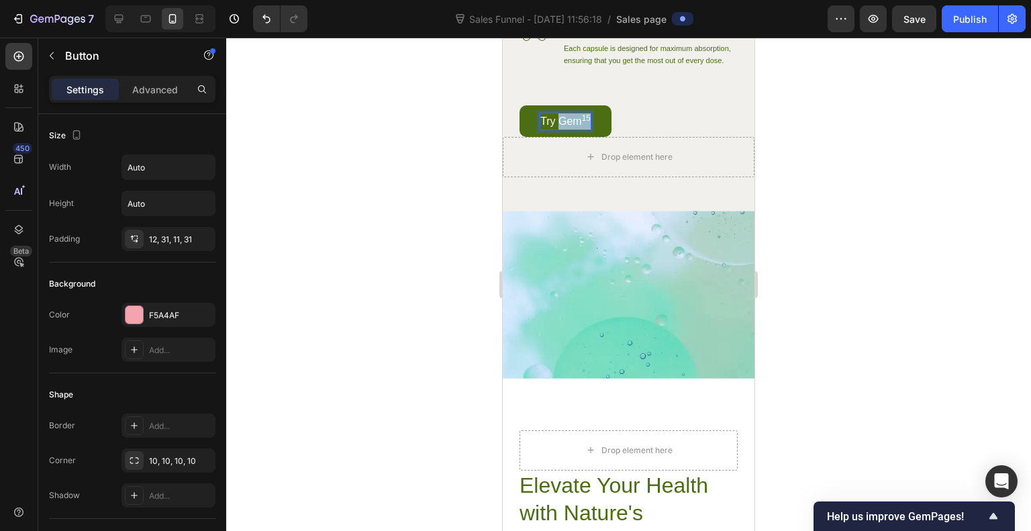
click at [577, 129] on p "Try Gem 15" at bounding box center [565, 121] width 50 height 16
click at [808, 149] on div at bounding box center [628, 284] width 804 height 493
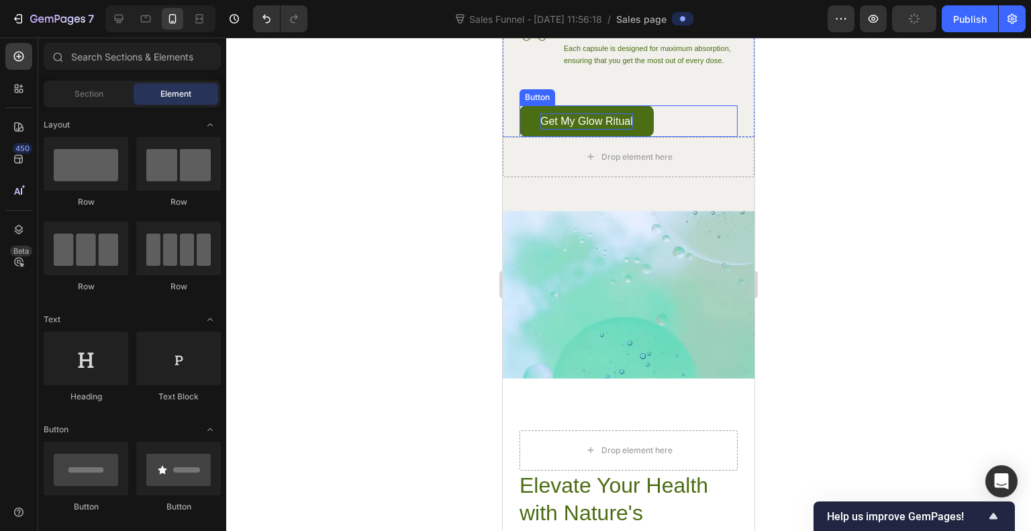
click at [608, 129] on p "Get My Glow Ritual" at bounding box center [586, 121] width 93 height 16
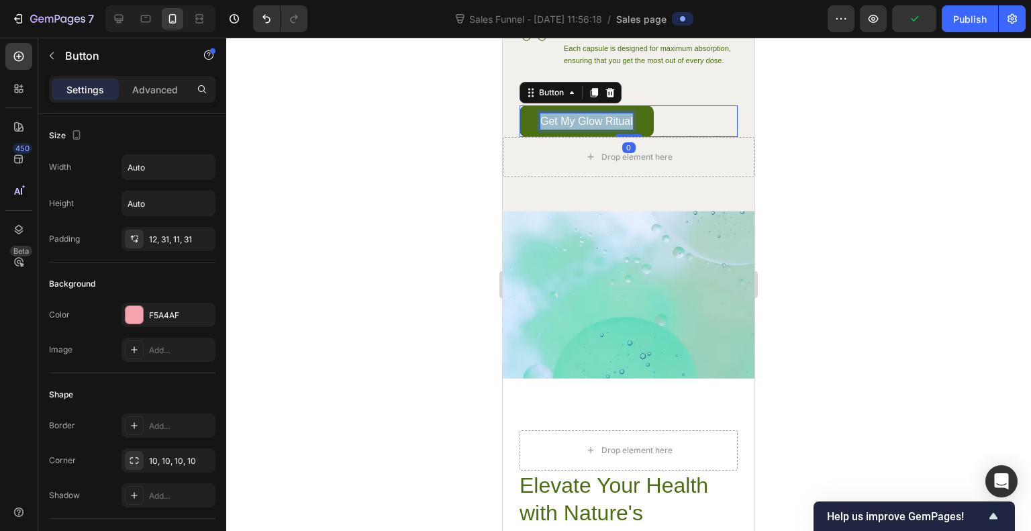
click at [608, 129] on p "Get My Glow Ritual" at bounding box center [586, 121] width 93 height 16
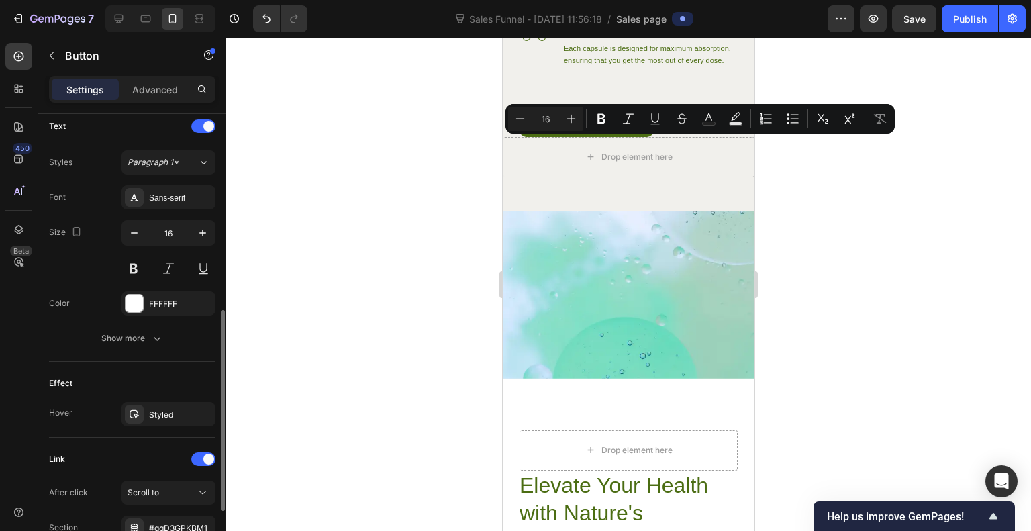
scroll to position [454, 0]
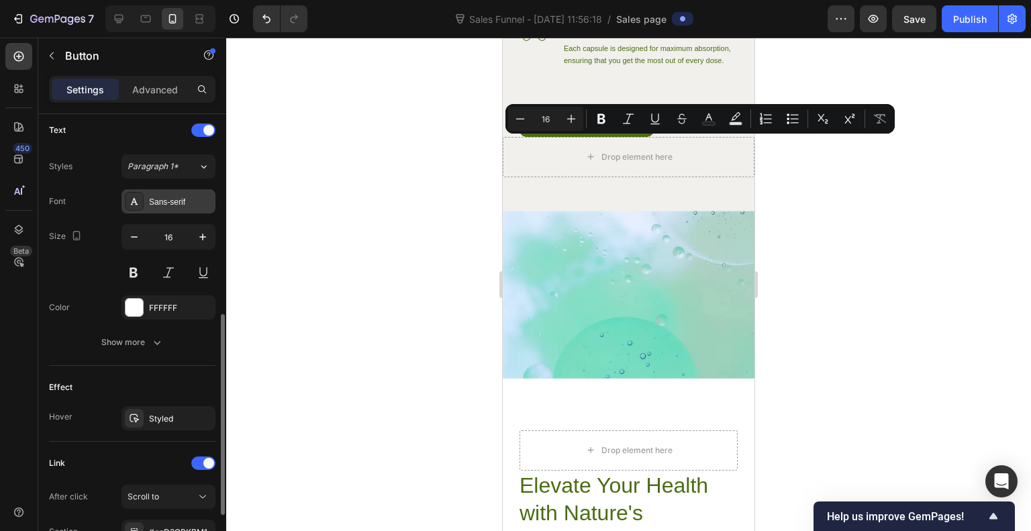
click at [156, 203] on div "Sans-serif" at bounding box center [180, 202] width 63 height 12
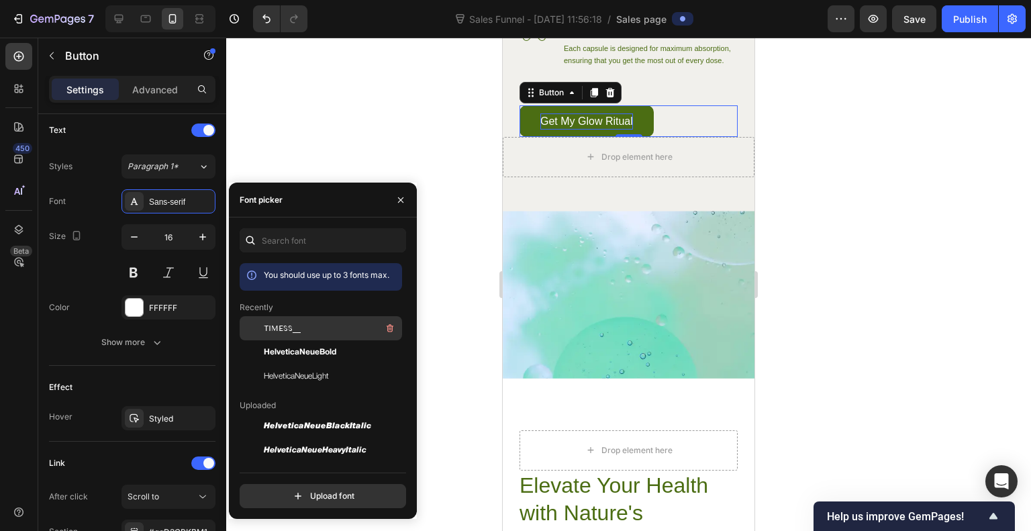
click at [288, 328] on span "TIMESS__" at bounding box center [282, 328] width 37 height 12
click at [431, 146] on div at bounding box center [628, 284] width 804 height 493
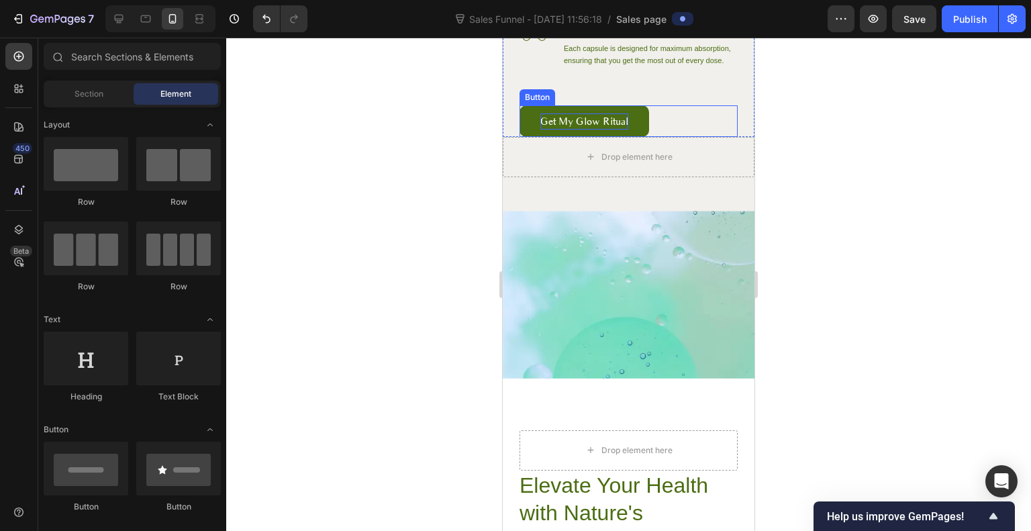
click at [541, 129] on p "Get My Glow Ritual" at bounding box center [584, 121] width 88 height 16
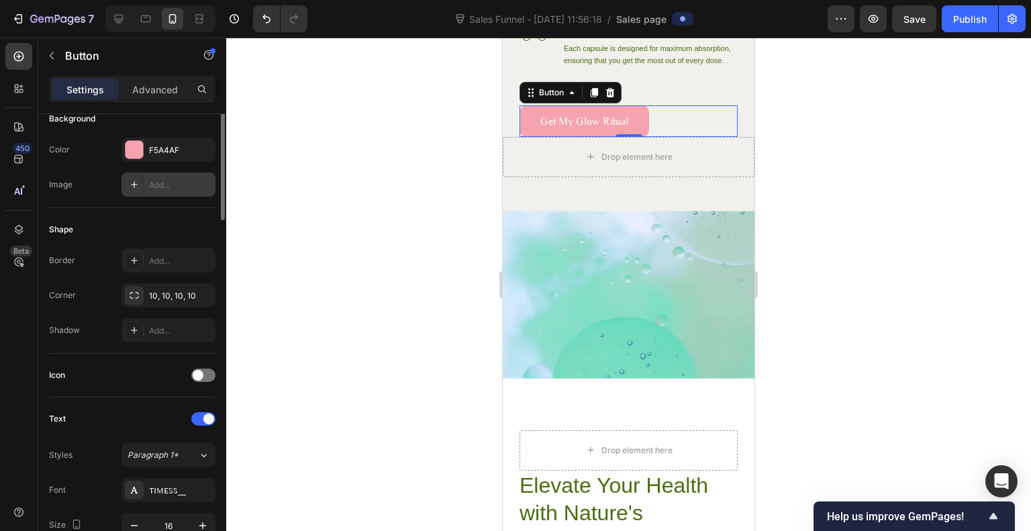
scroll to position [21, 0]
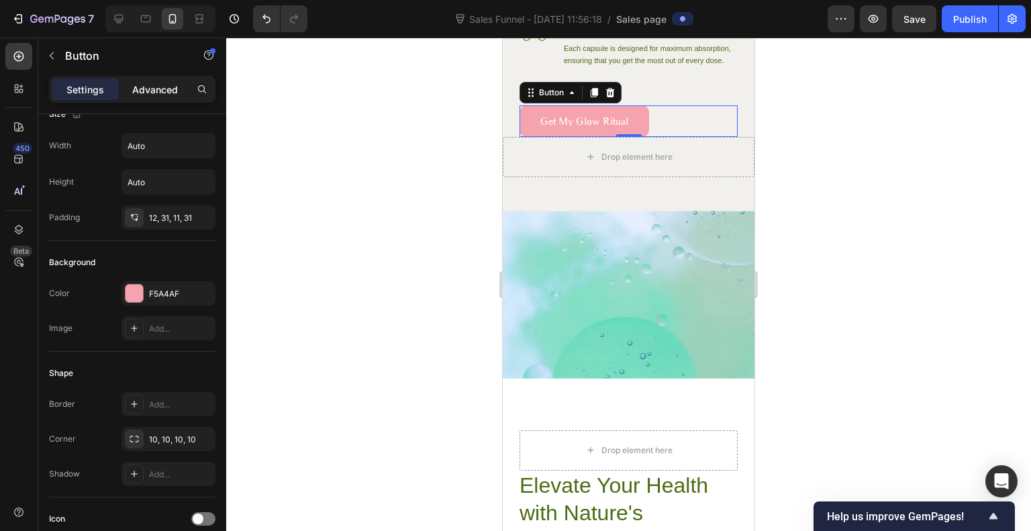
click at [168, 89] on p "Advanced" at bounding box center [155, 90] width 46 height 14
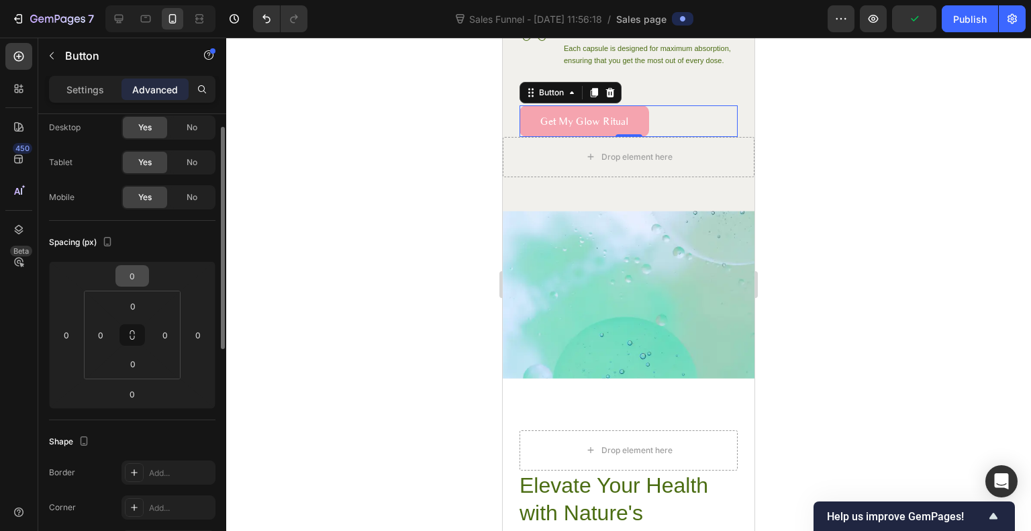
scroll to position [0, 0]
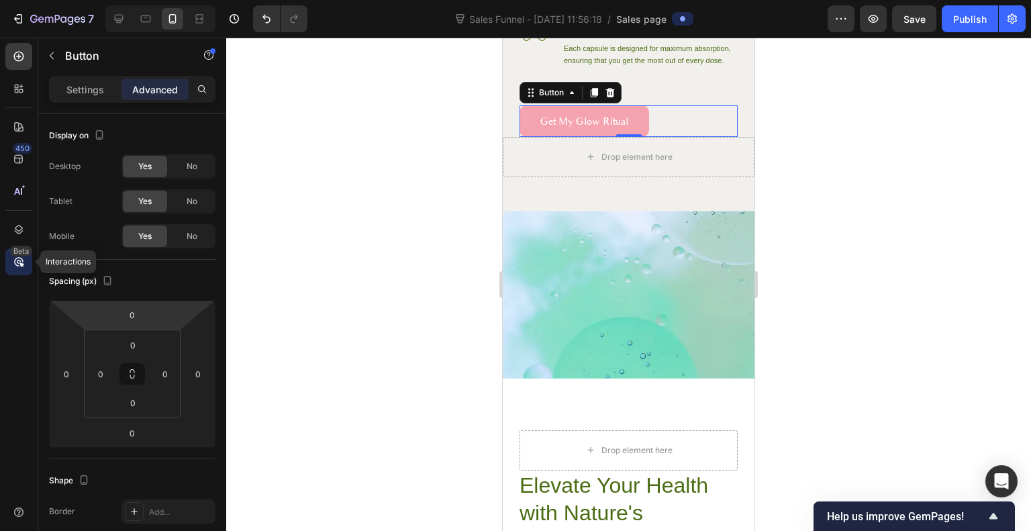
click at [25, 260] on icon at bounding box center [18, 261] width 13 height 13
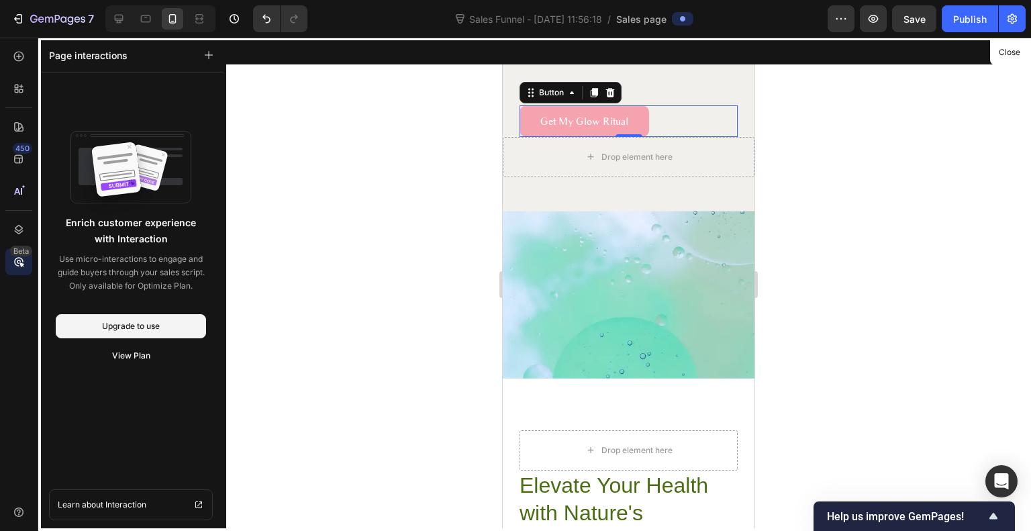
click at [280, 205] on div at bounding box center [628, 284] width 804 height 493
click at [340, 356] on div at bounding box center [628, 284] width 804 height 493
click at [635, 143] on div at bounding box center [629, 284] width 252 height 493
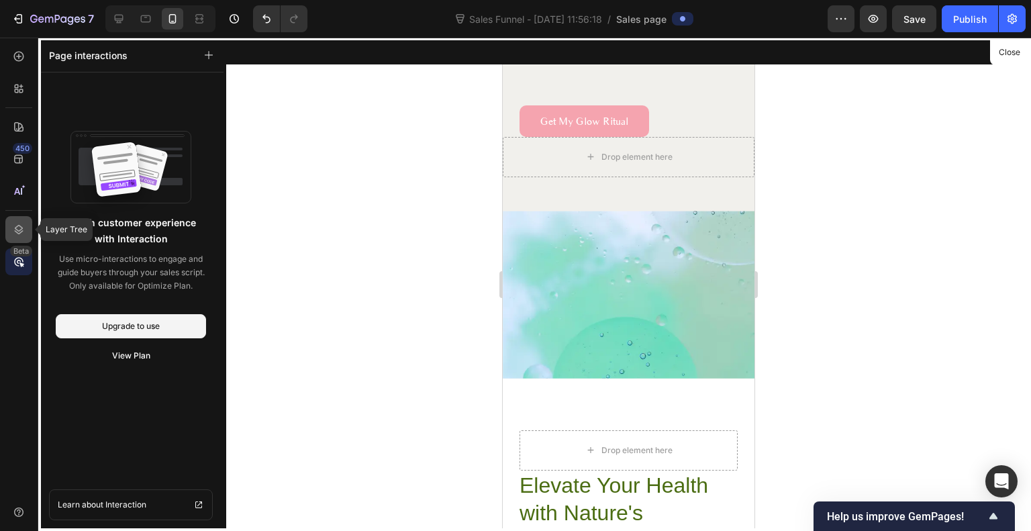
click at [19, 226] on icon at bounding box center [18, 229] width 13 height 13
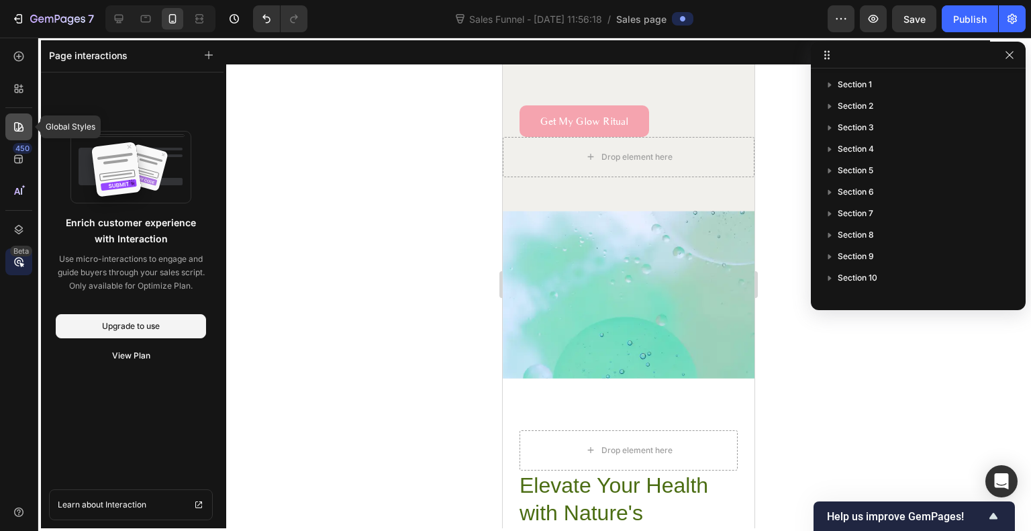
click at [21, 127] on icon at bounding box center [18, 126] width 9 height 9
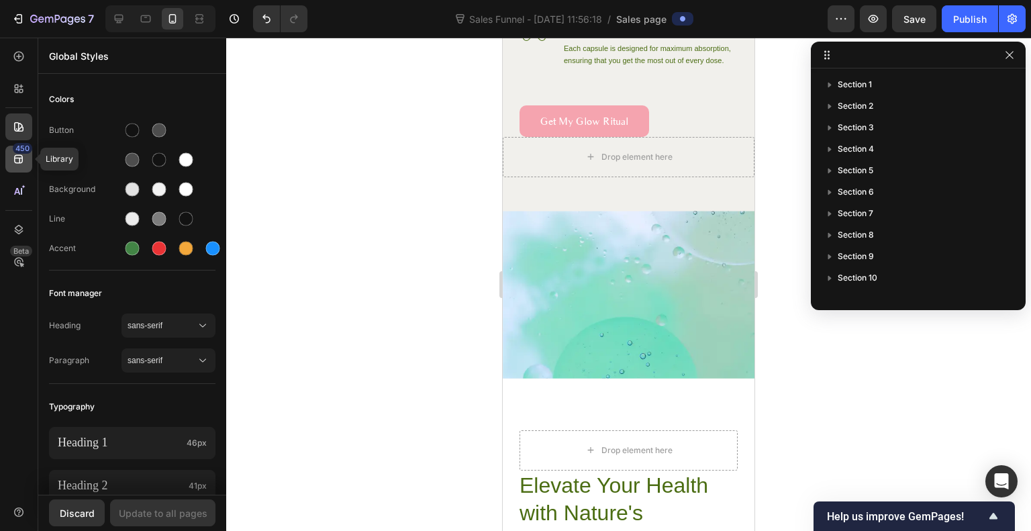
click at [20, 156] on icon at bounding box center [18, 158] width 13 height 13
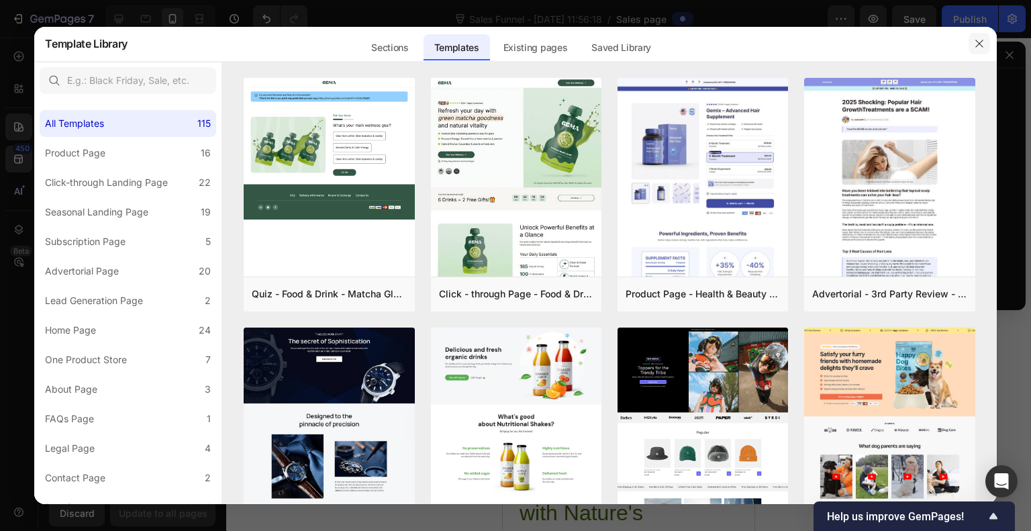
click at [982, 42] on icon "button" at bounding box center [979, 43] width 11 height 11
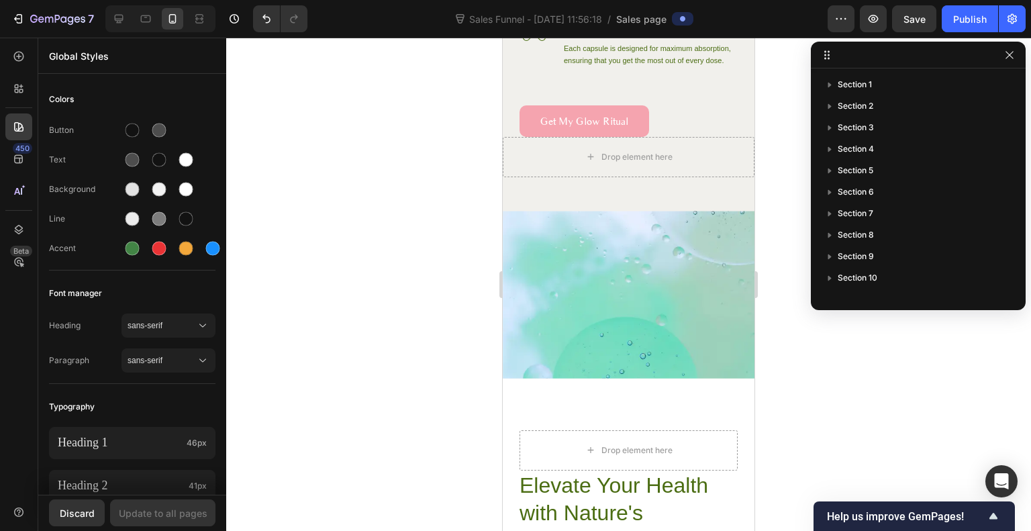
click at [442, 135] on div at bounding box center [628, 284] width 804 height 493
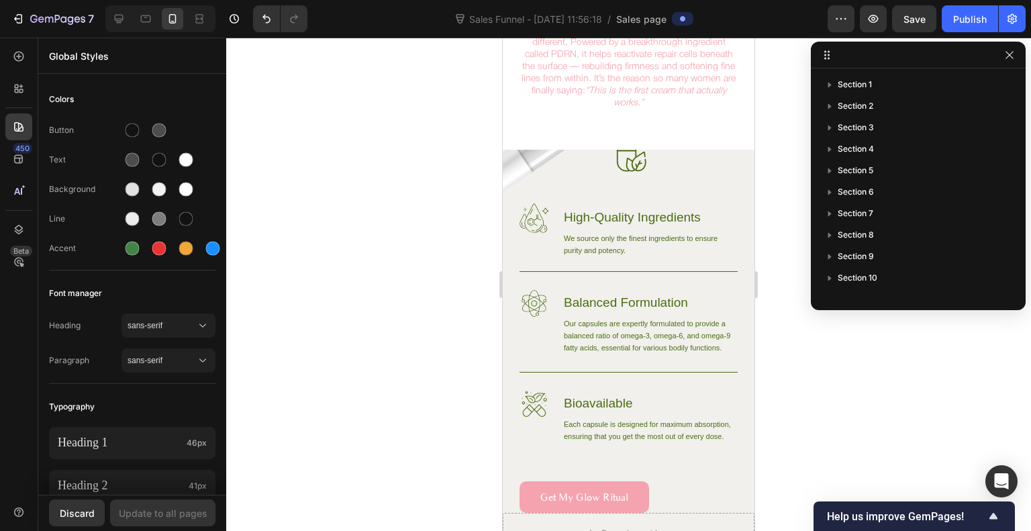
scroll to position [807, 0]
